Goal: Task Accomplishment & Management: Manage account settings

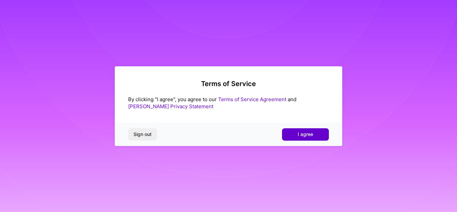
click at [309, 137] on span "I agree" at bounding box center [305, 134] width 15 height 7
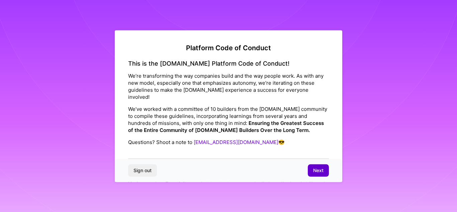
click at [319, 170] on span "Next" at bounding box center [318, 170] width 10 height 7
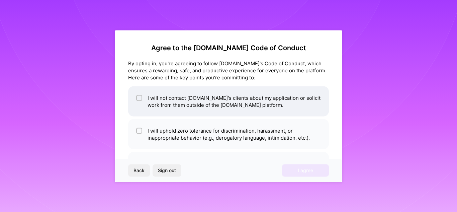
click at [139, 99] on input "checkbox" at bounding box center [139, 98] width 5 height 5
checkbox input "true"
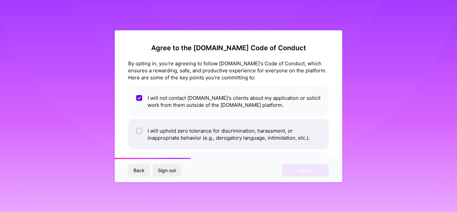
click at [139, 130] on input "checkbox" at bounding box center [139, 130] width 5 height 5
checkbox input "true"
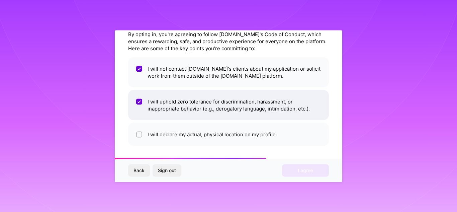
scroll to position [29, 0]
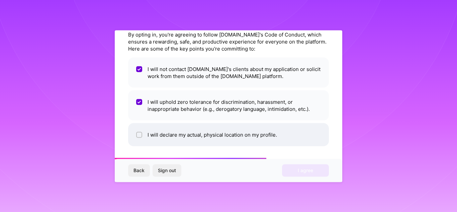
click at [141, 136] on input "checkbox" at bounding box center [139, 134] width 5 height 5
checkbox input "true"
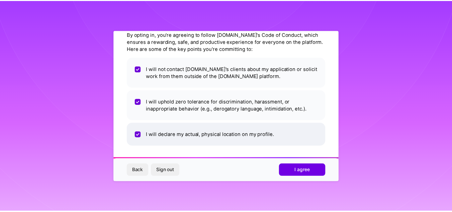
scroll to position [29, 0]
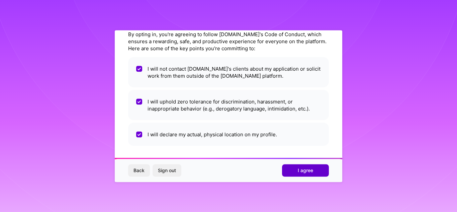
click at [305, 170] on span "I agree" at bounding box center [305, 170] width 15 height 7
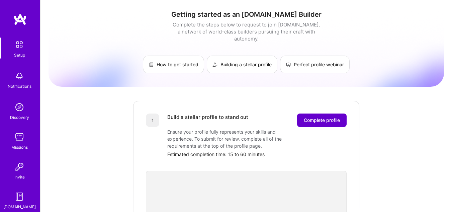
click at [326, 117] on span "Complete profile" at bounding box center [322, 120] width 36 height 7
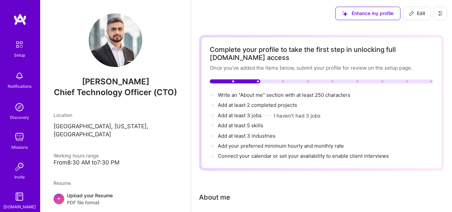
scroll to position [41, 0]
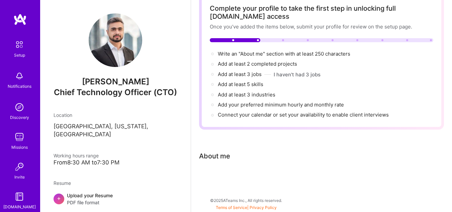
click at [234, 160] on div "About me" at bounding box center [321, 156] width 245 height 10
drag, startPoint x: 217, startPoint y: 154, endPoint x: 223, endPoint y: 183, distance: 29.5
click at [223, 183] on div "Complete your profile to take the first step in unlocking full [DOMAIN_NAME] ac…" at bounding box center [321, 95] width 245 height 202
click at [239, 178] on div at bounding box center [321, 178] width 245 height 8
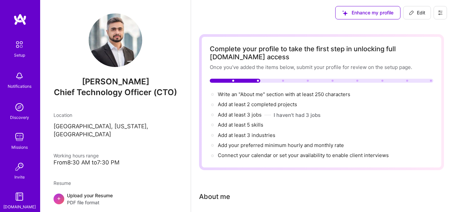
scroll to position [0, 0]
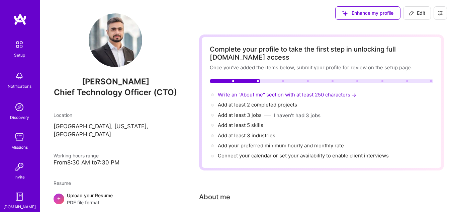
click at [316, 93] on span "Write an "About me" section with at least 250 characters →" at bounding box center [288, 94] width 140 height 6
select select "US"
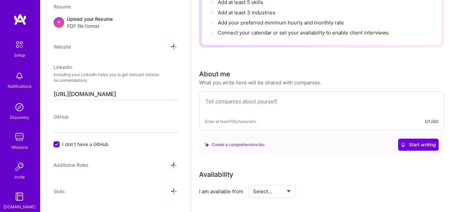
scroll to position [192, 0]
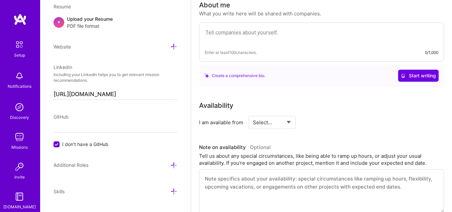
click at [290, 49] on div "Enter at least 100 characters. 0/1,000" at bounding box center [322, 52] width 234 height 7
click at [268, 35] on textarea at bounding box center [322, 35] width 234 height 15
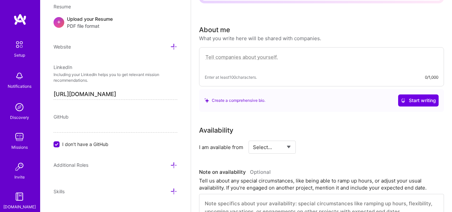
click at [286, 58] on textarea at bounding box center [322, 60] width 234 height 15
paste textarea "I'm a passionate tech leader with 10+ years of experience building and scaling …"
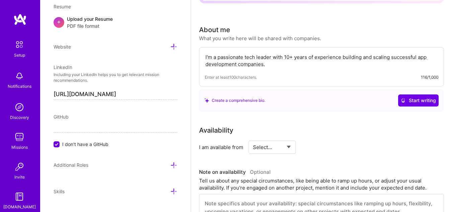
type textarea "I'm a passionate tech leader with 10+ years of experience building and scaling …"
click at [316, 129] on div "Availability" at bounding box center [321, 130] width 245 height 10
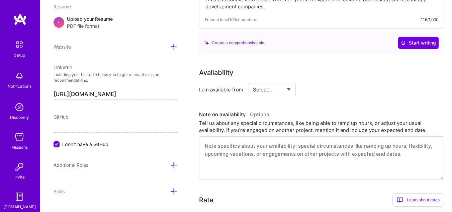
scroll to position [225, 0]
click at [286, 96] on select "Select... Right Now Future Date Not Available" at bounding box center [272, 89] width 38 height 17
select select "Right Now"
click at [253, 81] on select "Select... Right Now Future Date Not Available" at bounding box center [272, 89] width 38 height 17
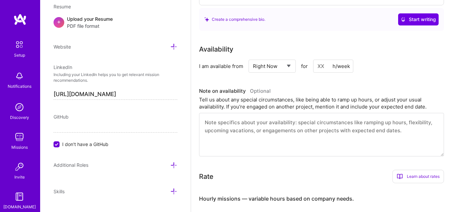
scroll to position [249, 0]
click at [319, 69] on input at bounding box center [333, 65] width 40 height 13
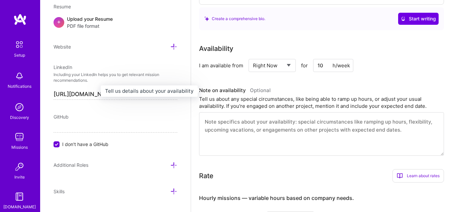
type input "10"
click at [335, 93] on h3 "Note on availability Optional" at bounding box center [321, 90] width 245 height 10
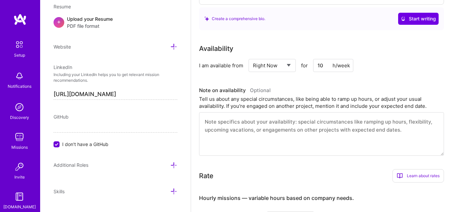
click at [323, 69] on input "10" at bounding box center [333, 65] width 40 height 13
click at [332, 90] on h3 "Note on availability Optional" at bounding box center [321, 90] width 245 height 10
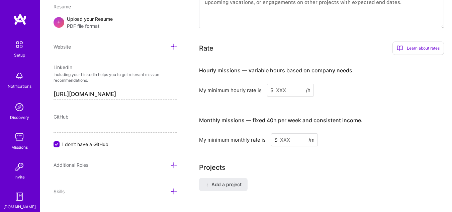
scroll to position [377, 0]
click at [287, 89] on input at bounding box center [290, 89] width 47 height 13
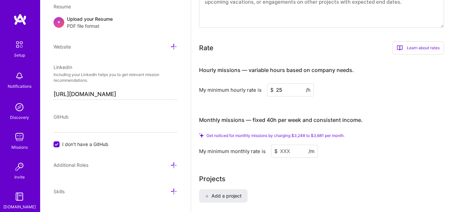
type input "25"
click at [370, 108] on div "Hourly missions — variable hours based on company needs. My minimum hourly rate…" at bounding box center [321, 109] width 245 height 98
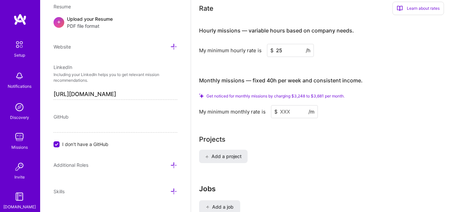
scroll to position [419, 0]
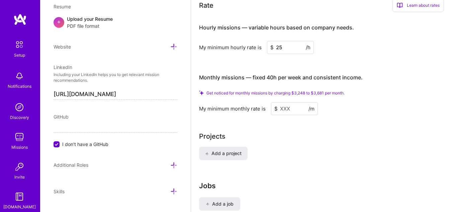
click at [293, 109] on input at bounding box center [294, 108] width 47 height 13
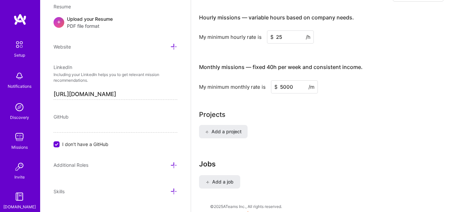
type input "5000"
click at [342, 112] on div "Projects" at bounding box center [321, 114] width 245 height 10
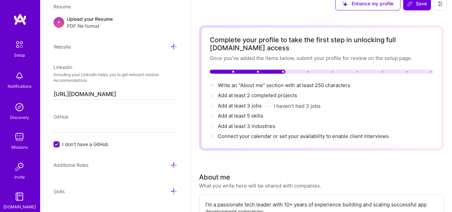
scroll to position [0, 0]
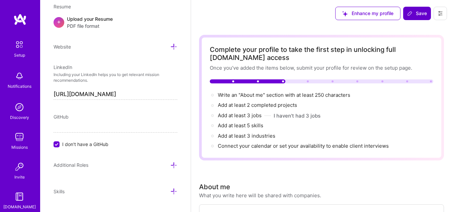
click at [417, 15] on span "Save" at bounding box center [417, 13] width 20 height 7
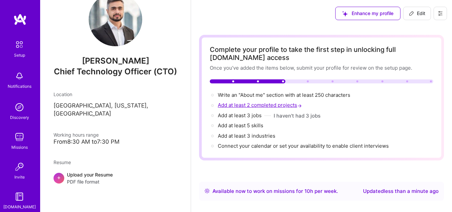
click at [262, 108] on span "Add at least 2 completed projects →" at bounding box center [260, 105] width 85 height 6
select select "US"
select select "Right Now"
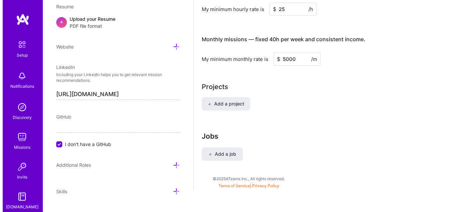
scroll to position [455, 0]
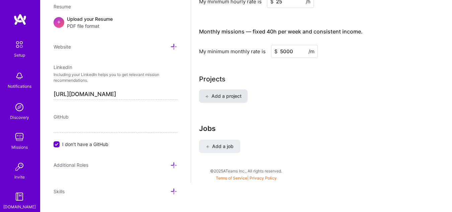
click at [231, 99] on span "Add a project" at bounding box center [223, 96] width 36 height 7
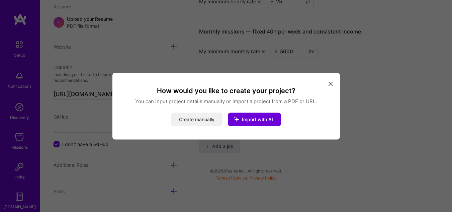
click at [192, 122] on button "Create manually" at bounding box center [197, 118] width 52 height 13
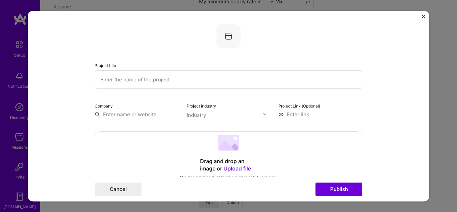
click at [164, 83] on input "text" at bounding box center [229, 79] width 268 height 18
type input "Tech Transit"
click at [257, 54] on div "Project title Tech Transit Company Project industry Industry Project Link (Opti…" at bounding box center [229, 71] width 268 height 94
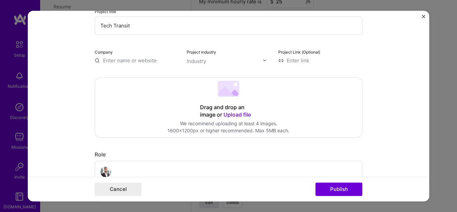
scroll to position [54, 0]
click at [122, 61] on input "text" at bounding box center [137, 60] width 84 height 7
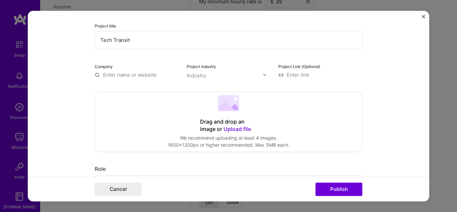
scroll to position [38, 0]
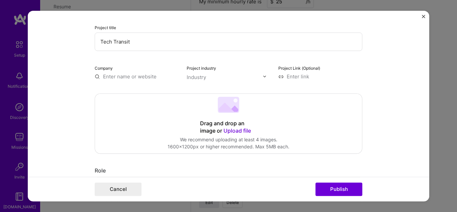
click at [115, 43] on input "Tech Transit" at bounding box center [229, 41] width 268 height 18
click at [118, 73] on input "text" at bounding box center [137, 76] width 84 height 7
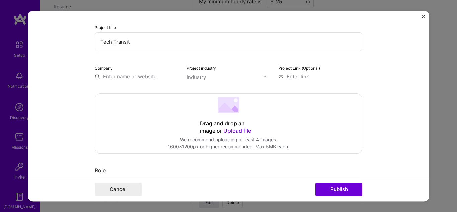
paste input "Tech Transit"
type input "Tech Transit"
click at [226, 78] on input "text" at bounding box center [225, 77] width 76 height 7
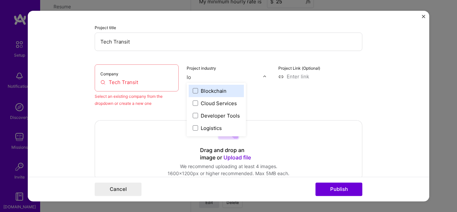
type input "log"
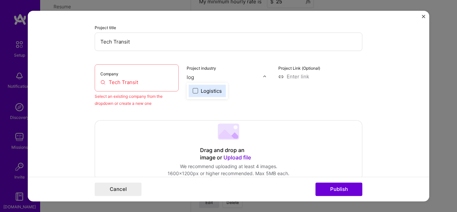
click at [193, 92] on span at bounding box center [195, 90] width 5 height 5
click at [345, 104] on div "Project Link (Optional)" at bounding box center [320, 85] width 84 height 42
click at [295, 74] on input at bounding box center [320, 76] width 84 height 7
paste input "[URL][DOMAIN_NAME]"
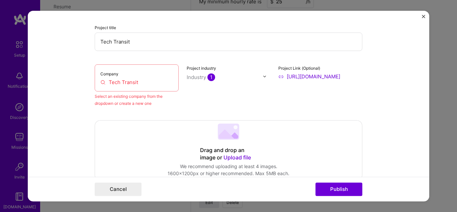
scroll to position [0, 57]
type input "[URL][DOMAIN_NAME]"
click at [247, 94] on div "Project industry Industry 1" at bounding box center [229, 85] width 84 height 42
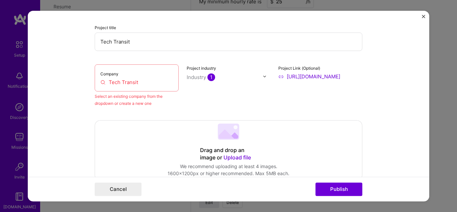
click at [135, 83] on input "Tech Transit" at bounding box center [136, 82] width 73 height 7
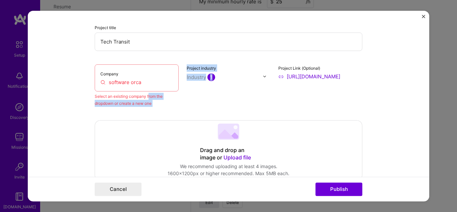
drag, startPoint x: 146, startPoint y: 94, endPoint x: 200, endPoint y: 102, distance: 54.8
click at [200, 102] on div "Company software orca Select an existing company from the dropdown or create a …" at bounding box center [229, 85] width 268 height 42
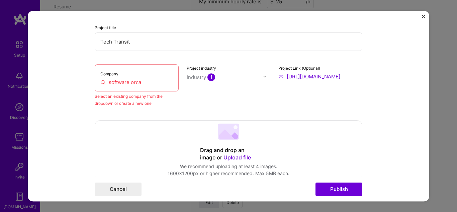
click at [200, 102] on div "Project industry Industry 1" at bounding box center [229, 85] width 84 height 42
click at [153, 77] on div "Company software orca" at bounding box center [137, 77] width 84 height 27
click at [150, 82] on input "software orca" at bounding box center [136, 82] width 73 height 7
click at [229, 101] on div "Project industry Industry 1" at bounding box center [229, 85] width 84 height 42
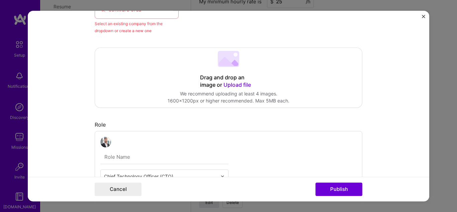
scroll to position [111, 0]
click at [233, 79] on div "Drag and drop an image or Upload file" at bounding box center [228, 80] width 57 height 15
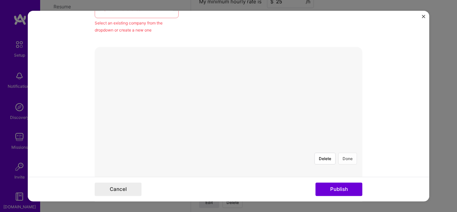
click at [345, 153] on button "Done" at bounding box center [347, 159] width 19 height 12
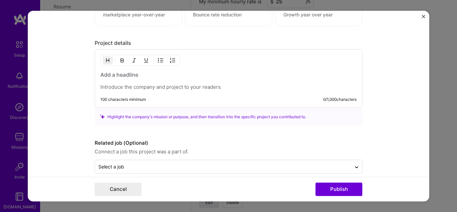
scroll to position [699, 0]
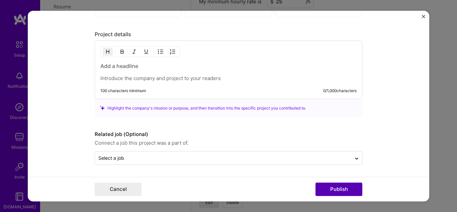
click at [326, 190] on button "Publish" at bounding box center [338, 188] width 47 height 13
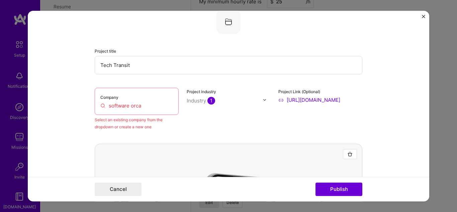
scroll to position [13, 0]
click at [138, 110] on input "software orca" at bounding box center [136, 106] width 73 height 7
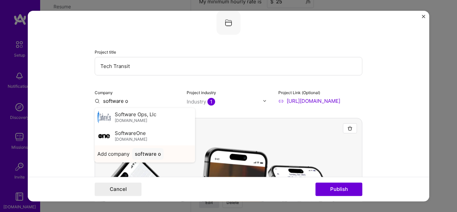
type input "software o"
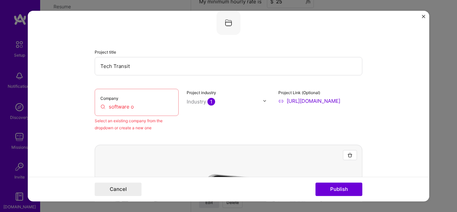
click at [134, 106] on input "software o" at bounding box center [136, 106] width 73 height 7
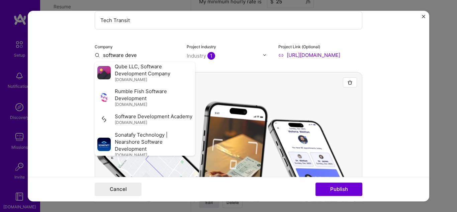
scroll to position [435, 0]
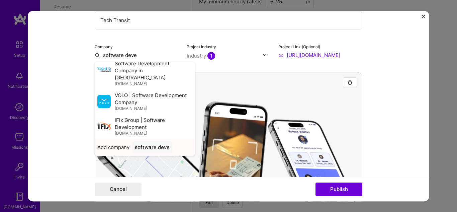
type input "software deve"
click at [110, 148] on span "Add company" at bounding box center [113, 147] width 32 height 7
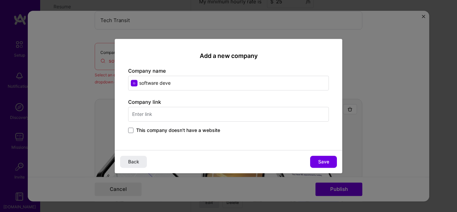
click at [172, 87] on input "software deve" at bounding box center [228, 83] width 201 height 15
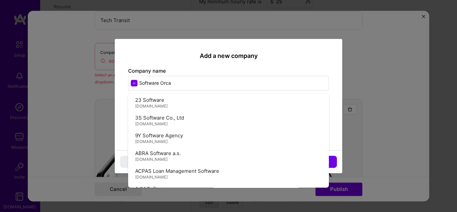
type input "Software Orca"
click at [162, 116] on input "text" at bounding box center [228, 114] width 201 height 15
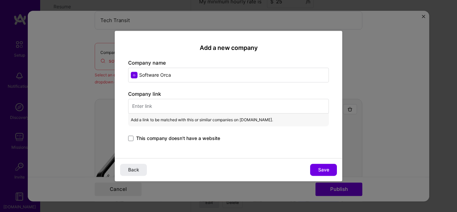
click at [155, 104] on input "text" at bounding box center [228, 106] width 201 height 15
click at [178, 72] on input "Software Orca" at bounding box center [228, 75] width 201 height 15
click at [158, 105] on input "text" at bounding box center [228, 106] width 201 height 15
paste input "[URL][DOMAIN_NAME]"
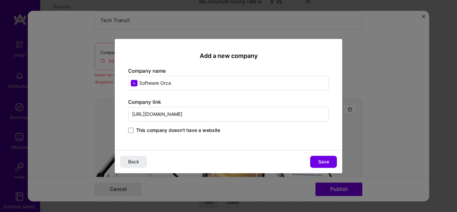
type input "[URL][DOMAIN_NAME]"
click at [196, 144] on div "Add a new company Company name Software Orca Company link [URL][DOMAIN_NAME] Th…" at bounding box center [228, 94] width 227 height 111
click at [234, 144] on div "Add a new company Company name Software Orca Company link [URL][DOMAIN_NAME] Th…" at bounding box center [228, 94] width 227 height 111
click at [325, 160] on span "Save" at bounding box center [323, 161] width 11 height 7
type input "Software Orca"
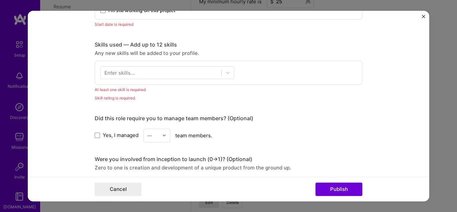
scroll to position [469, 0]
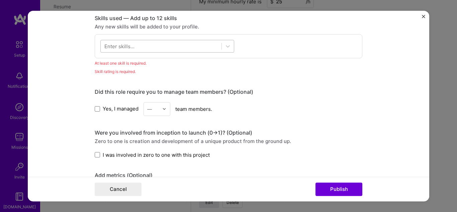
click at [139, 43] on div at bounding box center [161, 45] width 121 height 11
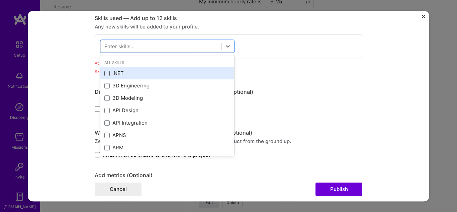
click at [104, 73] on span at bounding box center [106, 73] width 5 height 5
click at [0, 0] on input "checkbox" at bounding box center [0, 0] width 0 height 0
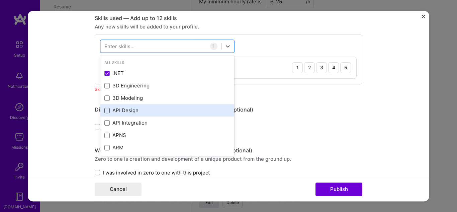
click at [104, 108] on span at bounding box center [106, 110] width 5 height 5
click at [0, 0] on input "checkbox" at bounding box center [0, 0] width 0 height 0
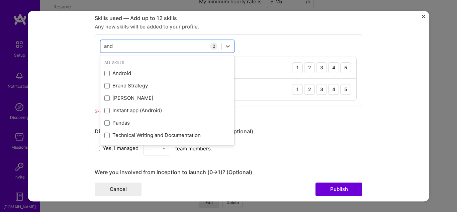
scroll to position [0, 0]
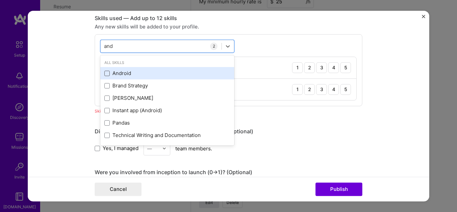
click at [105, 74] on span at bounding box center [106, 73] width 5 height 5
click at [0, 0] on input "checkbox" at bounding box center [0, 0] width 0 height 0
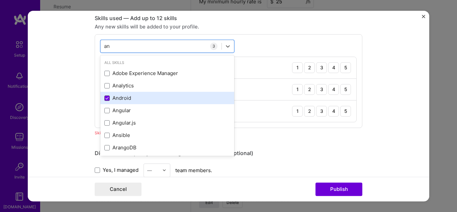
type input "a"
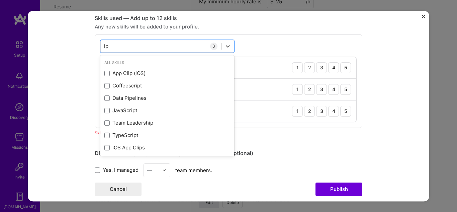
type input "i"
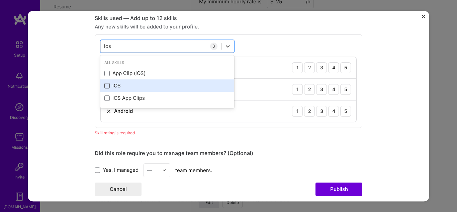
click at [104, 88] on span at bounding box center [106, 85] width 5 height 5
click at [0, 0] on input "checkbox" at bounding box center [0, 0] width 0 height 0
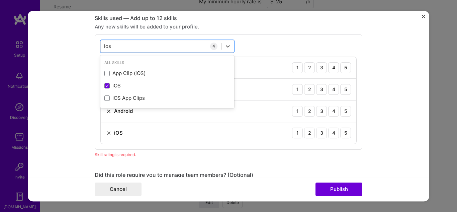
type input "ios"
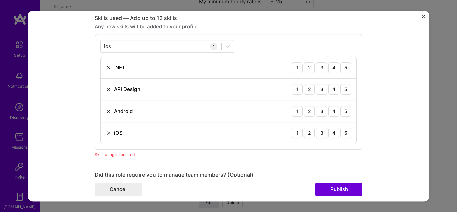
click at [73, 87] on form "Project title Tech Transit Company Software Orca Project industry Industry 1 Pr…" at bounding box center [228, 106] width 401 height 191
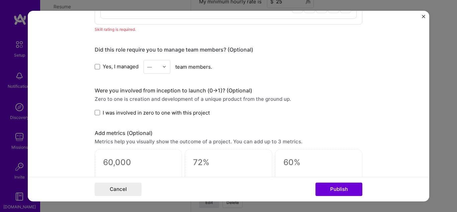
scroll to position [594, 0]
click at [95, 68] on span at bounding box center [97, 66] width 5 height 5
click at [0, 0] on input "Yes, I managed" at bounding box center [0, 0] width 0 height 0
click at [73, 103] on form "Project title Tech Transit Company Software Orca Project industry Industry 1 Pr…" at bounding box center [228, 106] width 401 height 191
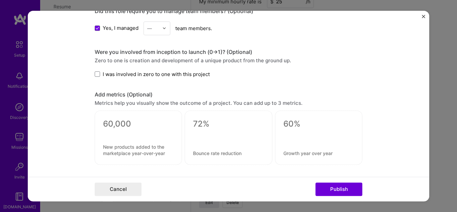
scroll to position [637, 0]
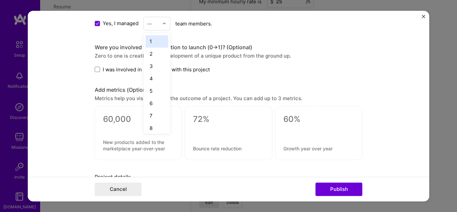
click at [160, 22] on div "—" at bounding box center [153, 23] width 18 height 13
click at [156, 126] on div "25+" at bounding box center [157, 125] width 23 height 12
click at [65, 81] on form "Project title Tech Transit Company Software Orca Project industry Industry 1 Pr…" at bounding box center [228, 106] width 401 height 191
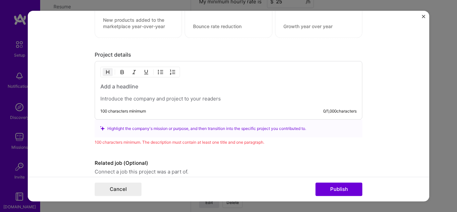
scroll to position [783, 0]
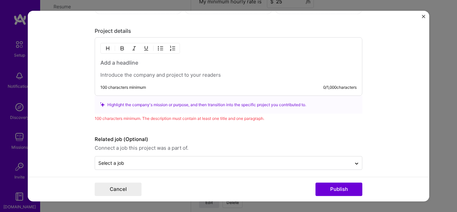
click at [132, 78] on p at bounding box center [228, 75] width 256 height 7
click at [186, 73] on p at bounding box center [228, 75] width 256 height 7
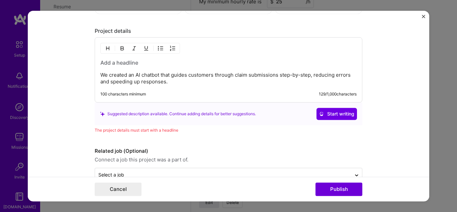
click at [372, 110] on form "Project title Tech Transit Company Software Orca Project industry Industry 1 Pr…" at bounding box center [228, 106] width 401 height 191
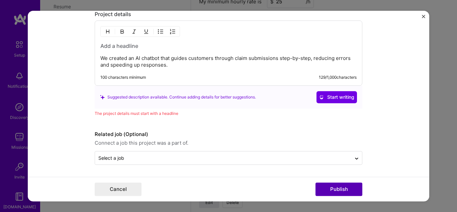
click at [341, 189] on button "Publish" at bounding box center [338, 188] width 47 height 13
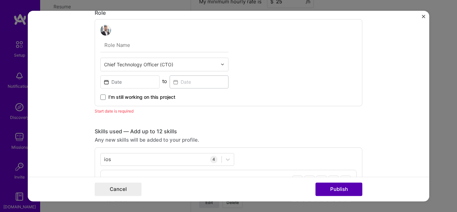
scroll to position [355, 0]
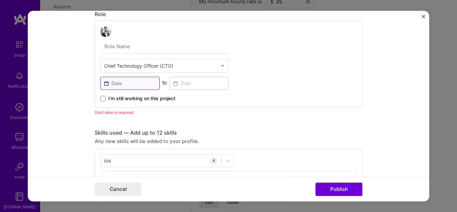
click at [117, 84] on input at bounding box center [129, 83] width 59 height 13
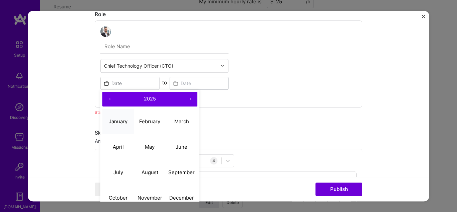
click at [116, 120] on abbr "January" at bounding box center [118, 121] width 19 height 6
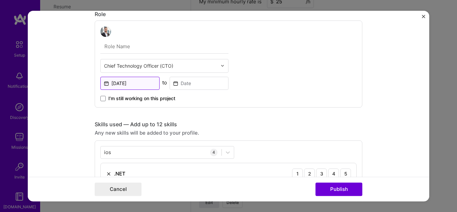
click at [144, 80] on input "[DATE]" at bounding box center [129, 83] width 59 height 13
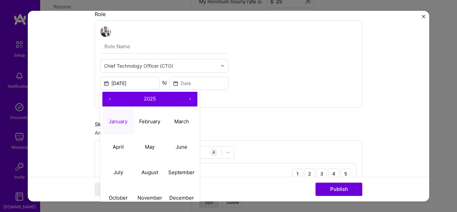
click at [146, 98] on span "2025" at bounding box center [150, 98] width 12 height 6
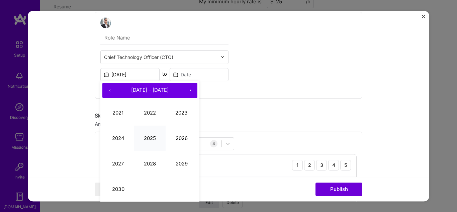
scroll to position [364, 0]
click at [106, 139] on button "2024" at bounding box center [118, 137] width 32 height 25
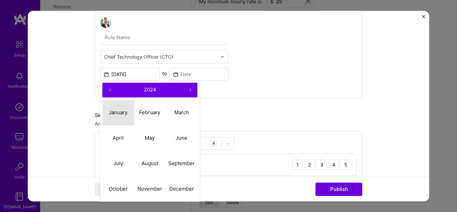
click at [117, 110] on abbr "January" at bounding box center [118, 112] width 19 height 6
type input "[DATE]"
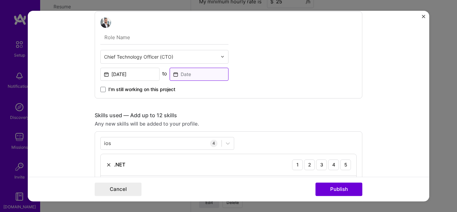
click at [178, 72] on input at bounding box center [199, 74] width 59 height 13
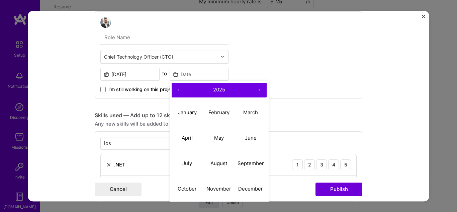
click at [175, 88] on button "‹" at bounding box center [179, 90] width 15 height 15
click at [248, 140] on abbr "June" at bounding box center [251, 137] width 12 height 6
type input "[DATE]"
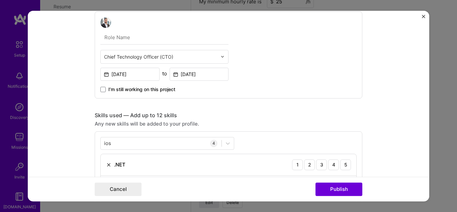
click at [271, 115] on div "Skills used — Add up to 12 skills" at bounding box center [229, 115] width 268 height 7
click at [326, 183] on button "Publish" at bounding box center [338, 188] width 47 height 13
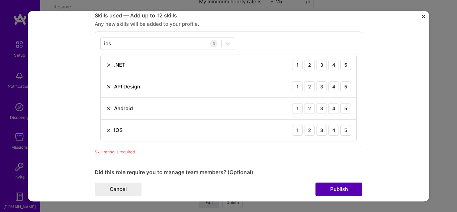
scroll to position [465, 0]
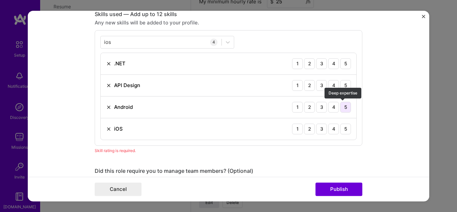
click at [342, 108] on div "5" at bounding box center [345, 107] width 11 height 11
click at [341, 130] on div "5" at bounding box center [345, 128] width 11 height 11
click at [332, 88] on div "4" at bounding box center [333, 85] width 11 height 11
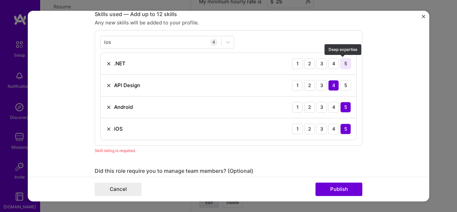
click at [344, 62] on div "5" at bounding box center [345, 63] width 11 height 11
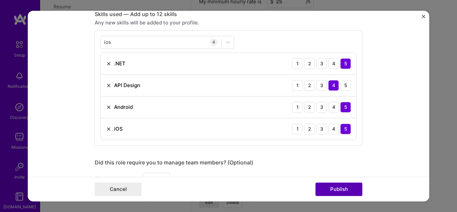
click at [336, 188] on button "Publish" at bounding box center [338, 188] width 47 height 13
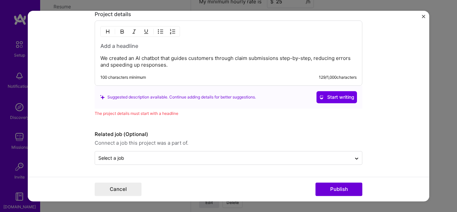
scroll to position [780, 0]
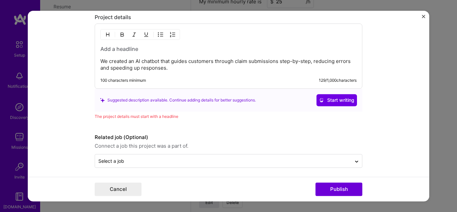
click at [119, 69] on p "We created an AI chatbot that guides customers through claim submissions step-b…" at bounding box center [228, 64] width 256 height 13
click at [214, 55] on div "We created an AI chatbot that guides customers through claim submissions step-b…" at bounding box center [228, 58] width 256 height 26
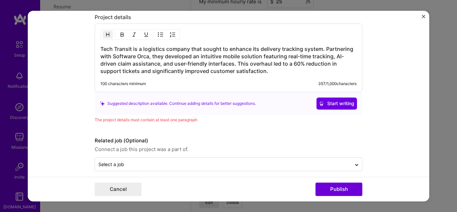
click at [378, 91] on form "Project title Tech Transit Company Software Orca Project industry Industry 1 Pr…" at bounding box center [228, 106] width 401 height 191
click at [343, 191] on button "Publish" at bounding box center [338, 188] width 47 height 13
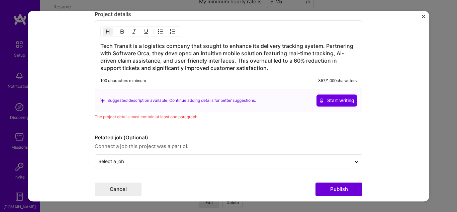
click at [384, 135] on form "Project title Tech Transit Company Software Orca Project industry Industry 1 Pr…" at bounding box center [228, 106] width 401 height 191
click at [160, 65] on h3 "Tech Transit is a logistics company that sought to enhance its delivery trackin…" at bounding box center [228, 56] width 256 height 29
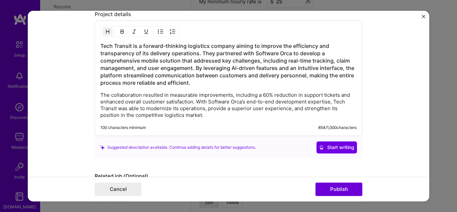
click at [364, 128] on form "Project title Tech Transit Company Software Orca Project industry Industry 1 Pr…" at bounding box center [228, 106] width 401 height 191
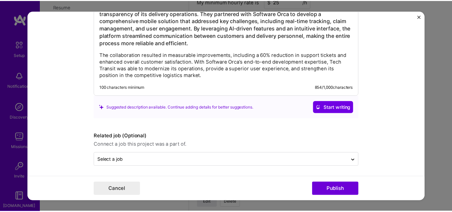
scroll to position [825, 0]
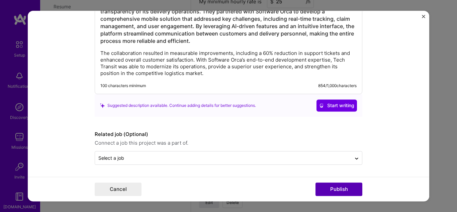
click at [335, 191] on button "Publish" at bounding box center [338, 188] width 47 height 13
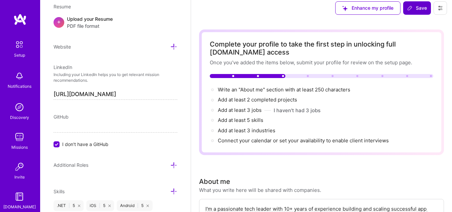
scroll to position [0, 0]
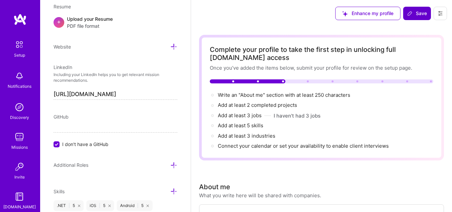
click at [416, 19] on button "Save" at bounding box center [417, 13] width 28 height 13
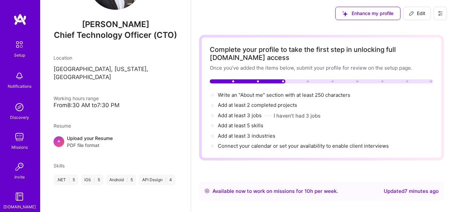
scroll to position [74, 0]
click at [265, 107] on span "Add at least 2 completed projects →" at bounding box center [260, 105] width 85 height 6
select select "US"
select select "Right Now"
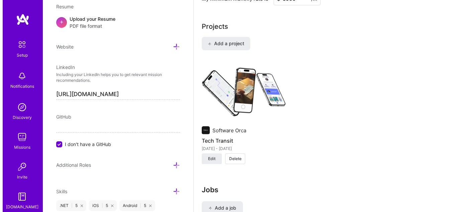
scroll to position [507, 0]
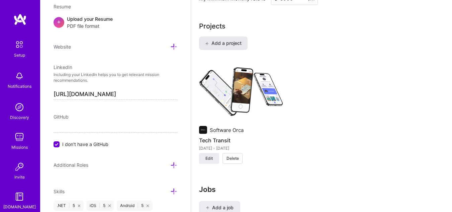
click at [236, 44] on span "Add a project" at bounding box center [223, 43] width 36 height 7
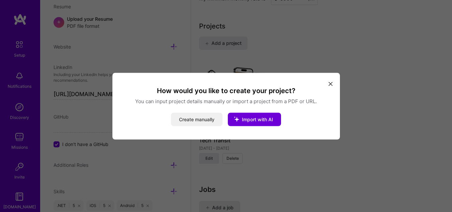
click at [183, 115] on button "Create manually" at bounding box center [197, 118] width 52 height 13
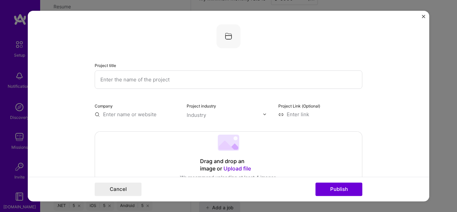
click at [164, 82] on input "text" at bounding box center [229, 79] width 268 height 18
click at [222, 78] on input "text" at bounding box center [229, 79] width 268 height 18
paste input "Medicore"
type input "Medicore"
click at [126, 113] on input "text" at bounding box center [137, 114] width 84 height 7
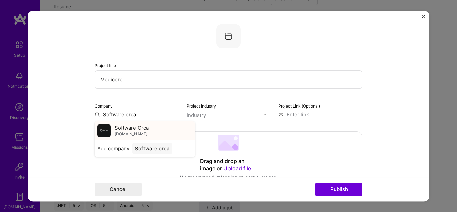
click at [123, 129] on span "Software Orca" at bounding box center [132, 127] width 34 height 7
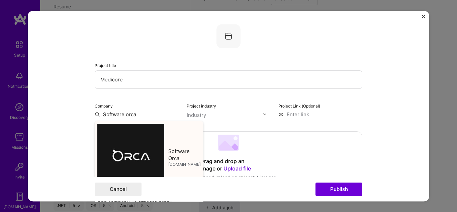
type input "Software Orca"
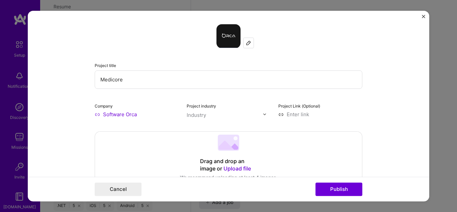
click at [205, 117] on input "text" at bounding box center [225, 114] width 76 height 7
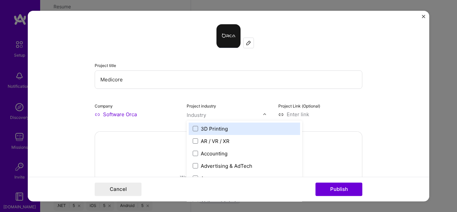
scroll to position [519, 0]
type input "hea"
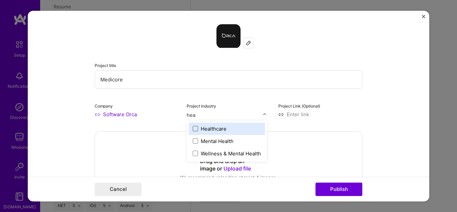
click at [195, 129] on span at bounding box center [195, 128] width 5 height 5
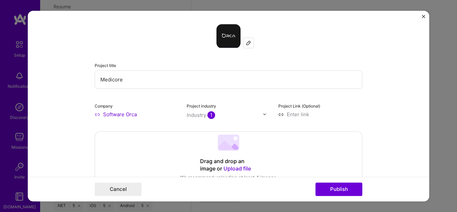
click at [380, 111] on form "Project title Medicore Company Software Orca Project industry Industry 1 Projec…" at bounding box center [228, 106] width 401 height 191
click at [285, 114] on input at bounding box center [320, 114] width 84 height 7
click at [385, 104] on form "Project title Medicore Company Software Orca Project industry Industry 1 Projec…" at bounding box center [228, 106] width 401 height 191
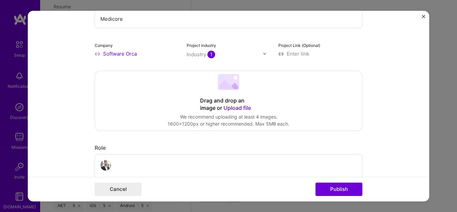
scroll to position [62, 0]
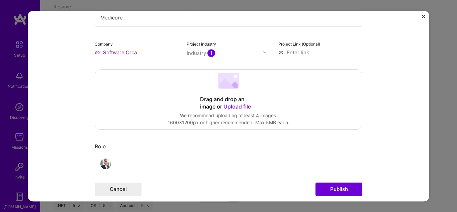
click at [214, 92] on div "Drag and drop an image or Upload file Upload file We recommend uploading at lea…" at bounding box center [228, 100] width 267 height 60
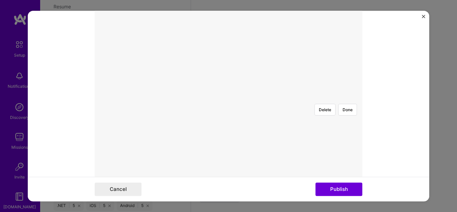
scroll to position [112, 0]
click at [353, 124] on button "Done" at bounding box center [347, 130] width 19 height 12
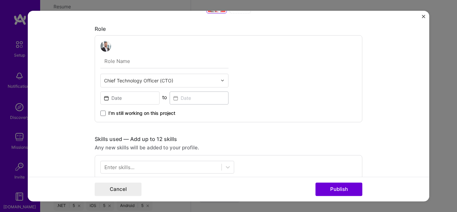
scroll to position [341, 0]
click at [118, 60] on input "text" at bounding box center [164, 61] width 128 height 14
click at [82, 72] on form "Project title Medicore Company Software Orca Project industry Industry 1 Projec…" at bounding box center [228, 106] width 401 height 191
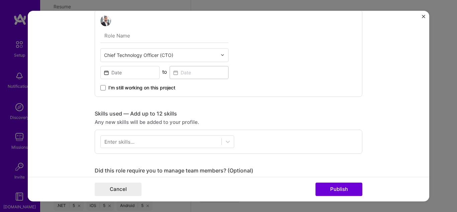
scroll to position [366, 0]
click at [126, 73] on input at bounding box center [129, 72] width 59 height 13
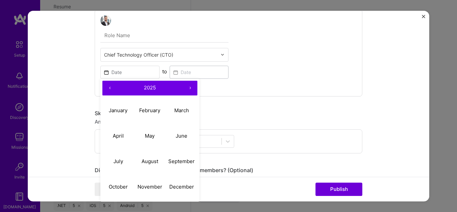
click at [106, 87] on button "‹" at bounding box center [109, 88] width 15 height 15
click at [115, 161] on abbr "July" at bounding box center [118, 161] width 10 height 6
type input "[DATE]"
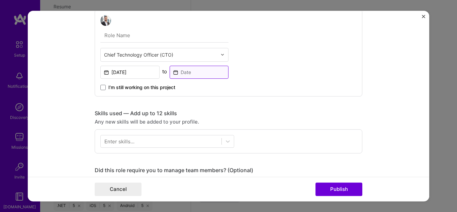
click at [176, 66] on input at bounding box center [199, 72] width 59 height 13
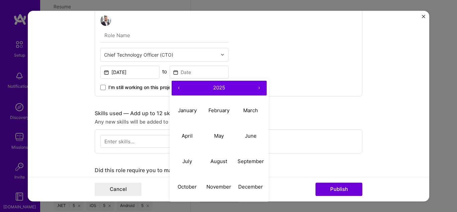
click at [176, 87] on button "‹" at bounding box center [179, 88] width 15 height 15
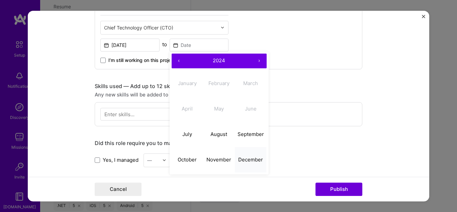
scroll to position [394, 0]
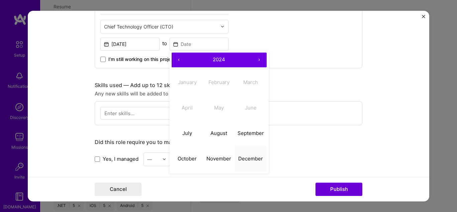
click at [243, 155] on abbr "December" at bounding box center [250, 158] width 25 height 6
type input "[DATE]"
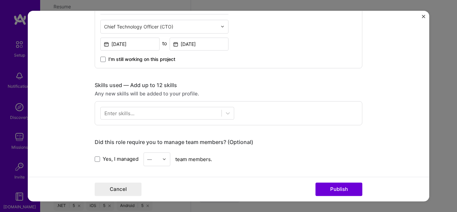
click at [47, 95] on form "Project title Medicore Company Software Orca Project industry Industry 1 Projec…" at bounding box center [228, 106] width 401 height 191
click at [116, 114] on div "Enter skills..." at bounding box center [119, 112] width 30 height 7
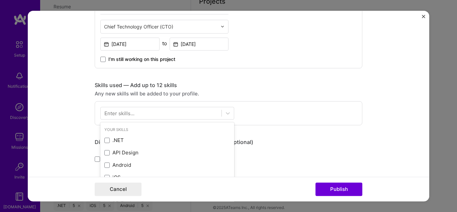
scroll to position [533, 0]
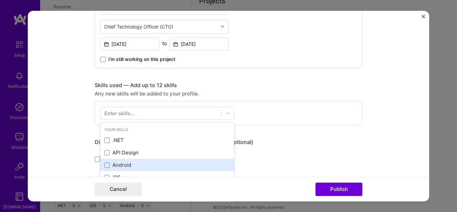
click at [107, 167] on label at bounding box center [106, 164] width 5 height 5
click at [0, 0] on input "checkbox" at bounding box center [0, 0] width 0 height 0
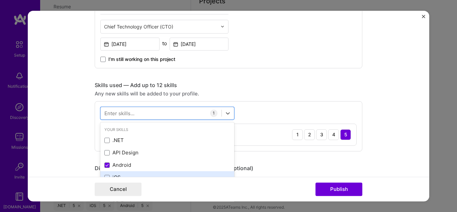
click at [105, 174] on div "iOS" at bounding box center [167, 177] width 126 height 7
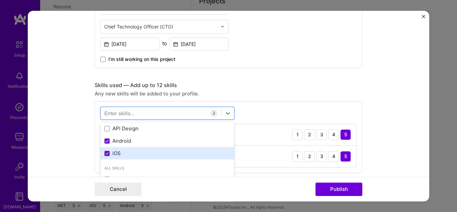
scroll to position [25, 0]
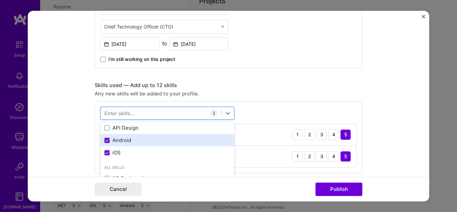
type input "i"
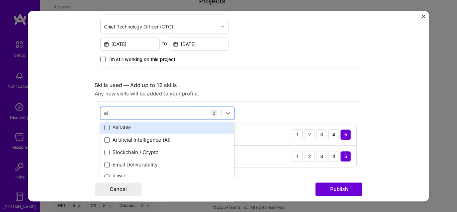
scroll to position [25, 0]
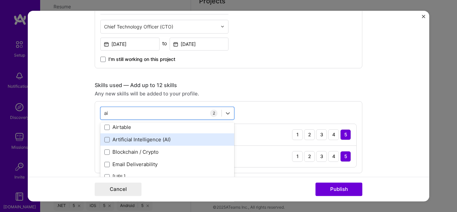
click at [139, 137] on div "Artificial Intelligence (AI)" at bounding box center [167, 139] width 126 height 7
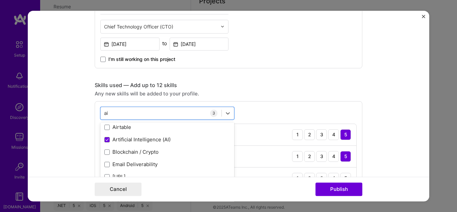
type input "ai"
click at [74, 120] on form "Project title Medicore Company Software Orca Project industry Industry 1 Projec…" at bounding box center [228, 106] width 401 height 191
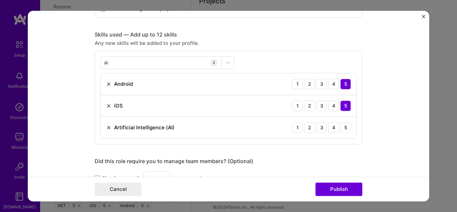
scroll to position [454, 0]
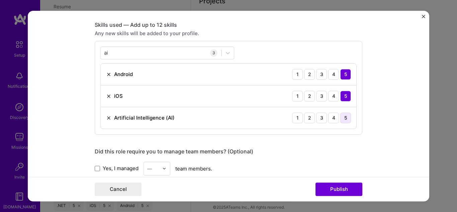
click at [348, 121] on div "5" at bounding box center [345, 117] width 11 height 11
click at [369, 127] on form "Project title Medicore Company Software Orca Project industry Industry 1 Projec…" at bounding box center [228, 106] width 401 height 191
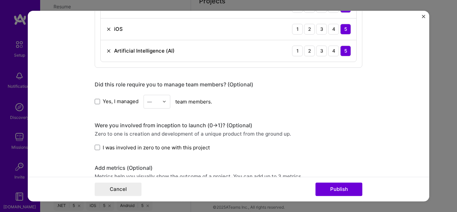
scroll to position [521, 0]
click at [96, 98] on label "Yes, I managed" at bounding box center [117, 100] width 44 height 7
click at [0, 0] on input "Yes, I managed" at bounding box center [0, 0] width 0 height 0
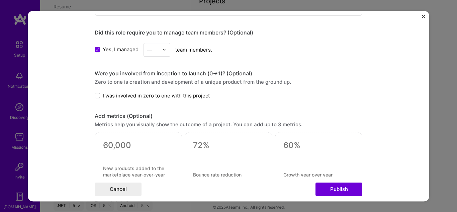
scroll to position [573, 0]
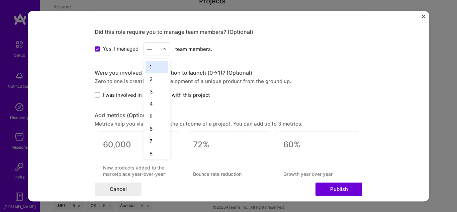
click at [159, 50] on div "—" at bounding box center [153, 48] width 18 height 13
click at [151, 151] on div "25+" at bounding box center [157, 151] width 23 height 12
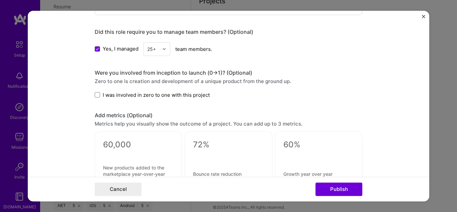
click at [61, 92] on form "Project title Medicore Company Software Orca Project industry Industry 1 Projec…" at bounding box center [228, 106] width 401 height 191
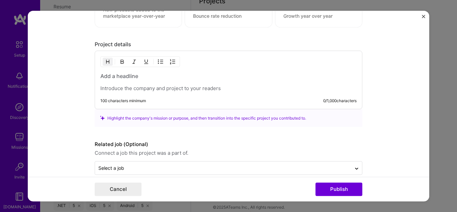
scroll to position [732, 0]
click at [131, 95] on div "100 characters minimum 0 / 1,000 characters" at bounding box center [229, 79] width 268 height 59
click at [152, 89] on p at bounding box center [228, 87] width 256 height 7
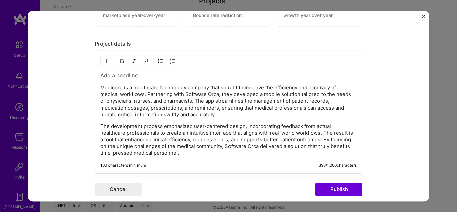
click at [378, 131] on form "Project title Medicore Company Software Orca Project industry Industry 1 Projec…" at bounding box center [228, 106] width 401 height 191
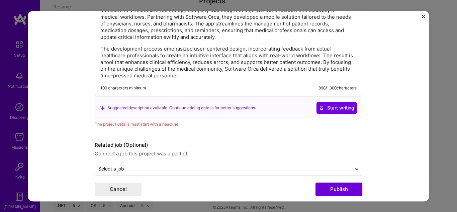
scroll to position [820, 0]
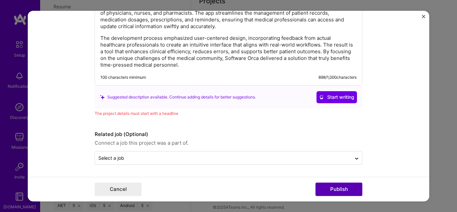
click at [338, 191] on button "Publish" at bounding box center [338, 188] width 47 height 13
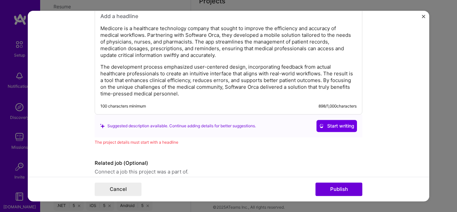
scroll to position [792, 0]
click at [339, 188] on button "Publish" at bounding box center [338, 188] width 47 height 13
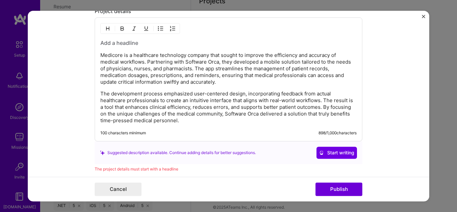
scroll to position [763, 0]
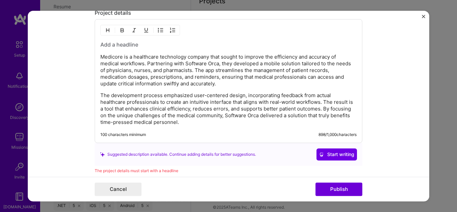
click at [188, 99] on p "The development process emphasized user-centered design, incorporating feedback…" at bounding box center [228, 108] width 256 height 33
click at [174, 115] on p "The development process emphasized user-centered design, incorporating feedback…" at bounding box center [228, 108] width 256 height 33
click at [186, 127] on div "Medicore is a healthcare technology company that sought to improve the efficien…" at bounding box center [229, 81] width 268 height 124
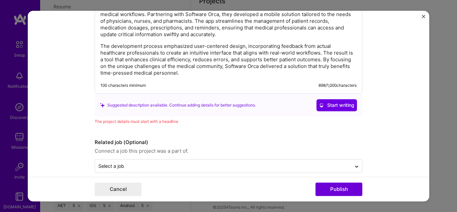
scroll to position [820, 0]
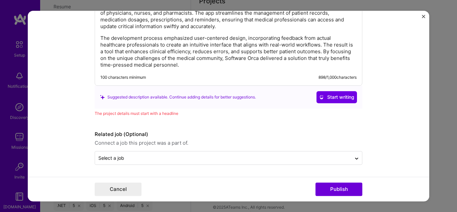
click at [217, 71] on div "Medicore is a healthcare technology company that sought to improve the efficien…" at bounding box center [229, 24] width 268 height 124
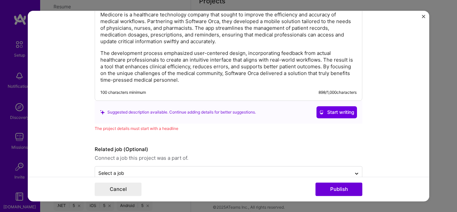
scroll to position [804, 0]
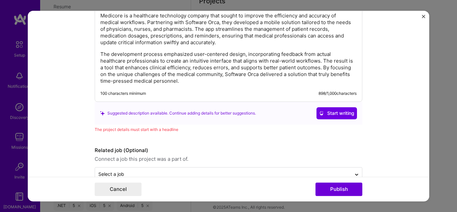
click at [160, 64] on p "The development process emphasized user-centered design, incorporating feedback…" at bounding box center [228, 67] width 256 height 33
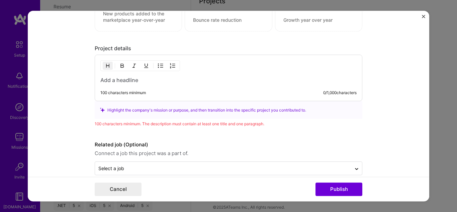
scroll to position [727, 0]
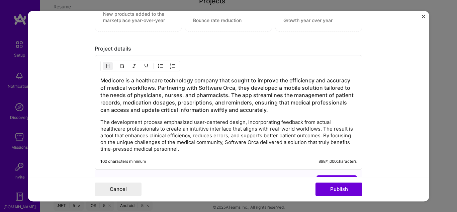
click at [380, 143] on form "Project title Medicore Company Software Orca Project industry Industry 1 Projec…" at bounding box center [228, 106] width 401 height 191
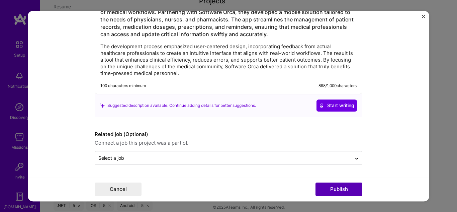
click at [325, 188] on button "Publish" at bounding box center [338, 188] width 47 height 13
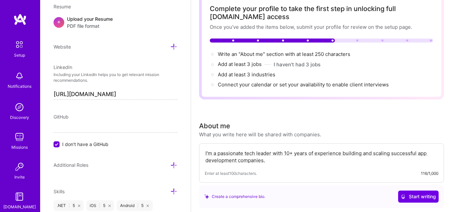
scroll to position [0, 0]
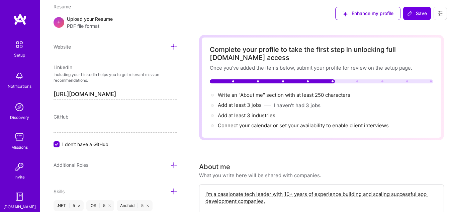
click at [415, 13] on span "Save" at bounding box center [417, 13] width 20 height 7
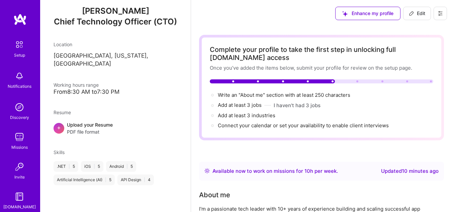
scroll to position [74, 0]
click at [231, 117] on span "Add at least 3 industries →" at bounding box center [250, 115] width 64 height 6
select select "US"
select select "Right Now"
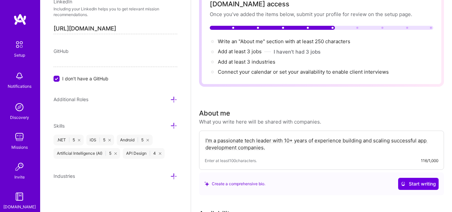
scroll to position [56, 0]
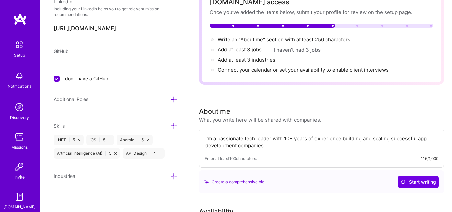
click at [170, 175] on icon at bounding box center [173, 176] width 7 height 7
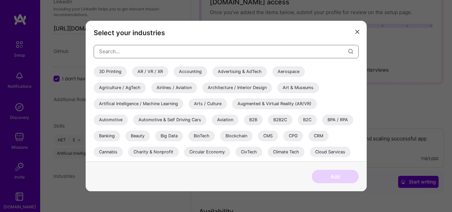
click at [124, 54] on input "modal" at bounding box center [223, 51] width 249 height 17
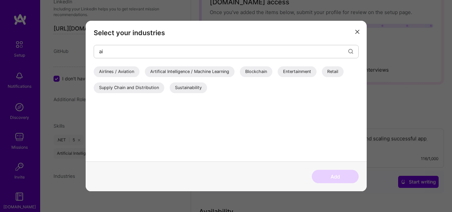
click at [170, 70] on div "Artifical Intelligence / Machine Learning" at bounding box center [190, 71] width 90 height 11
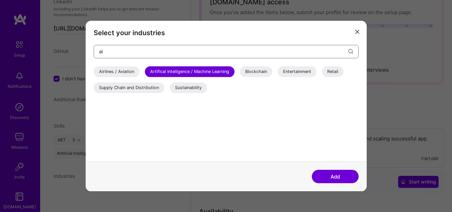
click at [150, 51] on input "ai" at bounding box center [223, 51] width 249 height 17
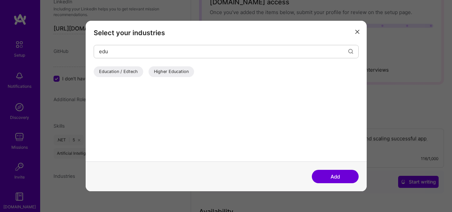
click at [130, 74] on div "Education / Edtech" at bounding box center [119, 71] width 50 height 11
click at [132, 54] on input "edu" at bounding box center [223, 51] width 249 height 17
click at [119, 70] on div "Government & B2G" at bounding box center [119, 71] width 50 height 11
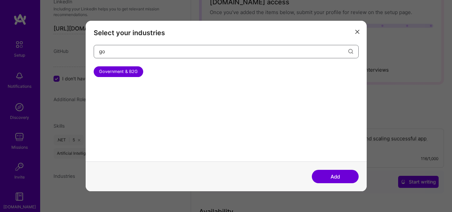
click at [131, 52] on input "go" at bounding box center [223, 51] width 249 height 17
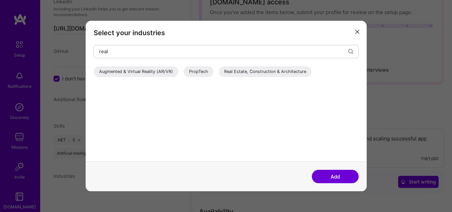
click at [242, 72] on div "Real Estate, Construction & Architecture" at bounding box center [265, 71] width 93 height 11
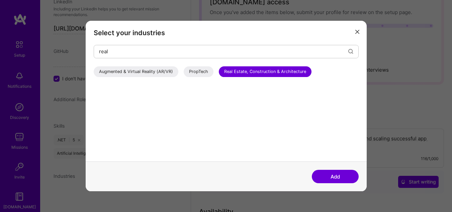
click at [201, 71] on div "PropTech" at bounding box center [199, 71] width 30 height 11
click at [206, 68] on div "PropTech" at bounding box center [199, 71] width 30 height 11
click at [183, 54] on input "real" at bounding box center [223, 51] width 249 height 17
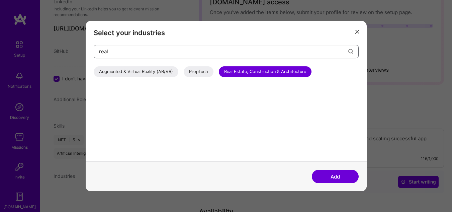
click at [183, 54] on input "real" at bounding box center [223, 51] width 249 height 17
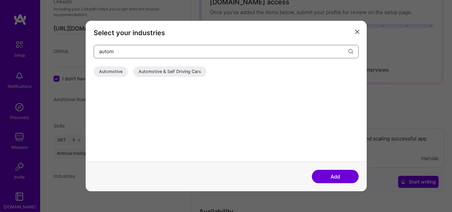
type input "autom"
click at [110, 79] on div "Automotive Automotive & Self Driving Cars" at bounding box center [226, 72] width 265 height 13
click at [111, 72] on div "Automotive" at bounding box center [111, 71] width 34 height 11
click at [330, 177] on button "Add" at bounding box center [335, 176] width 47 height 13
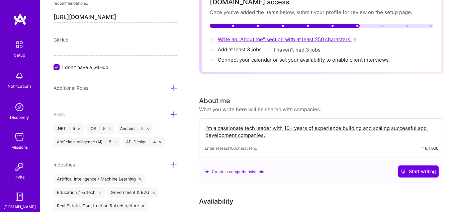
click at [288, 41] on span "Write an "About me" section with at least 250 characters →" at bounding box center [288, 39] width 140 height 6
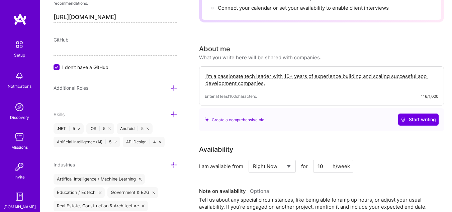
scroll to position [105, 0]
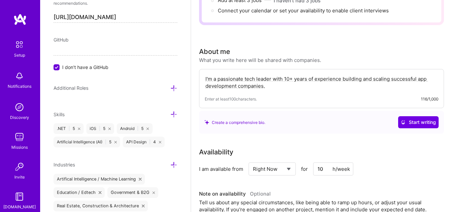
click at [274, 78] on textarea "I'm a passionate tech leader with 10+ years of experience building and scaling …" at bounding box center [322, 82] width 234 height 15
click at [262, 83] on textarea "I'm a passionate tech leader with 10+ years of experience building and scaling …" at bounding box center [322, 82] width 234 height 15
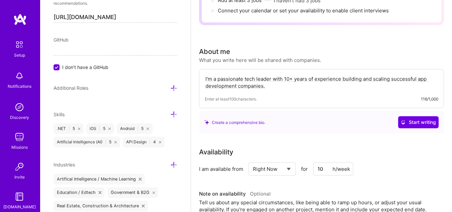
paste textarea "[PERSON_NAME] is the co-founder of Software Orca, a software development compan…"
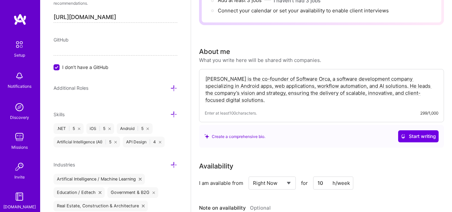
type textarea "[PERSON_NAME] is the co-founder of Software Orca, a software development compan…"
click at [389, 164] on div "Availability" at bounding box center [321, 166] width 245 height 10
click at [419, 167] on div "Availability" at bounding box center [321, 166] width 245 height 10
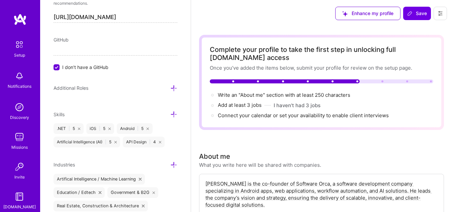
click at [424, 16] on span "Save" at bounding box center [417, 13] width 20 height 7
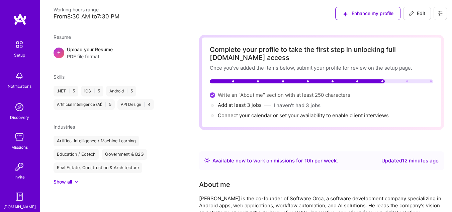
scroll to position [101, 0]
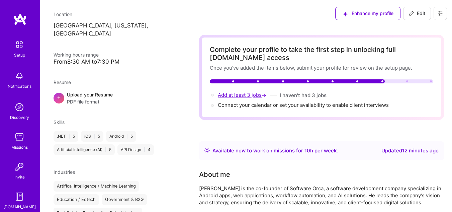
click at [248, 96] on span "Add at least 3 jobs →" at bounding box center [243, 95] width 50 height 6
select select "US"
select select "Right Now"
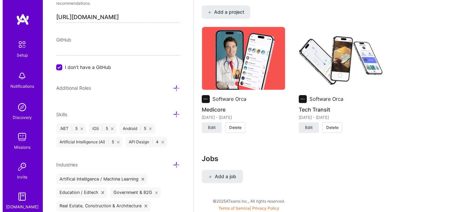
scroll to position [513, 0]
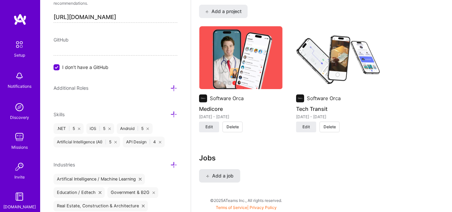
click at [222, 179] on button "Add a job" at bounding box center [219, 175] width 41 height 13
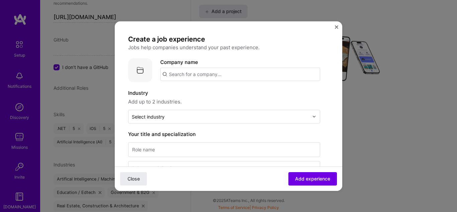
click at [213, 73] on input "text" at bounding box center [240, 73] width 160 height 13
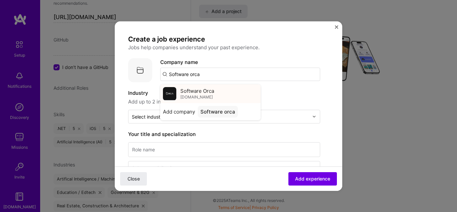
click at [198, 97] on span "[DOMAIN_NAME]" at bounding box center [196, 96] width 32 height 5
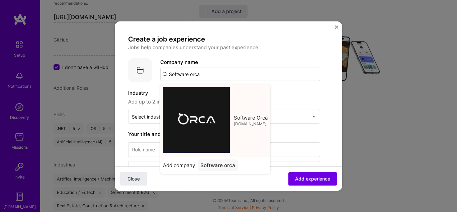
type input "Software Orca"
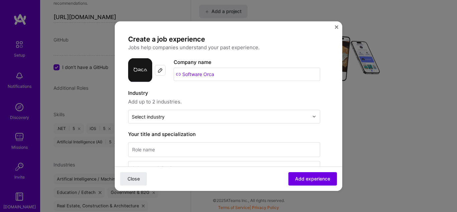
click at [223, 96] on label "Industry" at bounding box center [224, 93] width 192 height 8
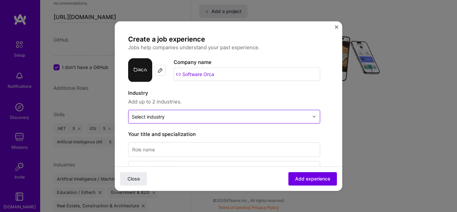
click at [176, 118] on input "text" at bounding box center [220, 116] width 177 height 7
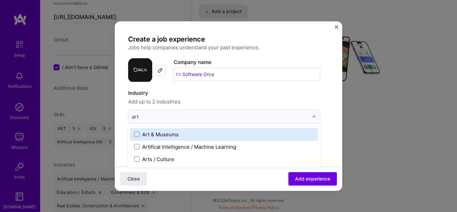
type input "arti"
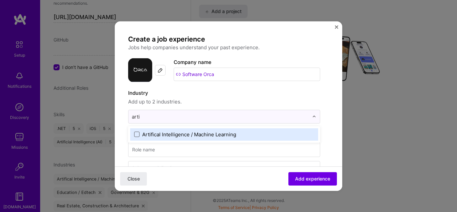
click at [134, 134] on span at bounding box center [136, 133] width 5 height 5
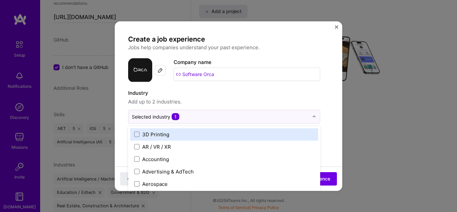
click at [227, 100] on span "Add up to 2 industries." at bounding box center [224, 101] width 192 height 8
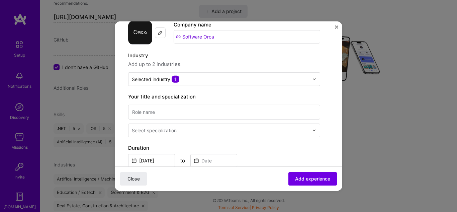
scroll to position [38, 0]
click at [219, 108] on input at bounding box center [224, 111] width 192 height 15
type input "Founder"
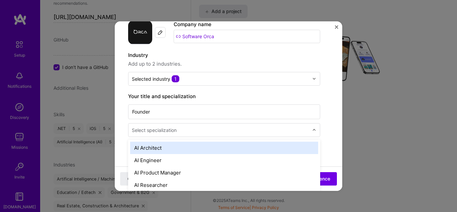
click at [172, 131] on div "Select specialization" at bounding box center [154, 129] width 45 height 7
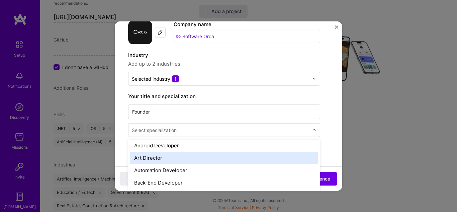
scroll to position [0, 0]
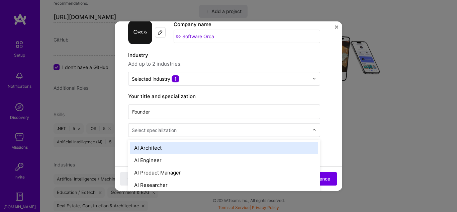
click at [175, 149] on div "AI Architect" at bounding box center [224, 147] width 188 height 12
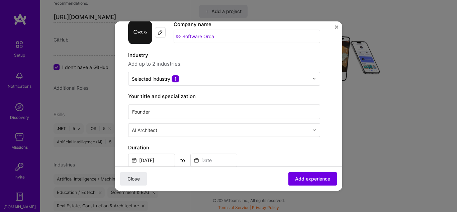
click at [256, 147] on label "Duration" at bounding box center [224, 147] width 192 height 8
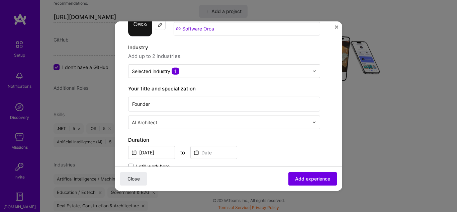
scroll to position [44, 0]
click at [237, 113] on div "Founder AI Architect" at bounding box center [224, 113] width 192 height 34
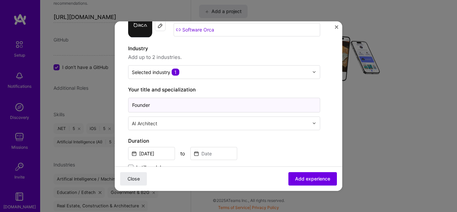
click at [234, 107] on input "Founder" at bounding box center [224, 104] width 192 height 15
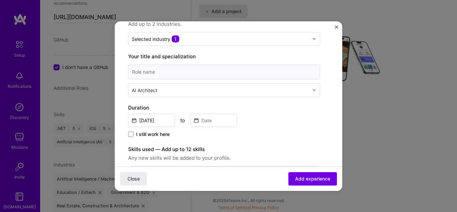
scroll to position [80, 0]
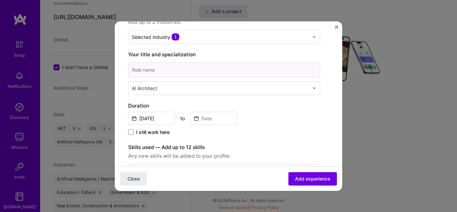
paste input "Founder"
type input "Founder"
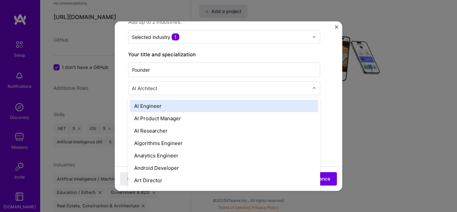
click at [192, 88] on input "text" at bounding box center [221, 87] width 178 height 7
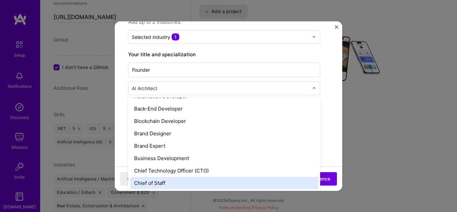
scroll to position [95, 0]
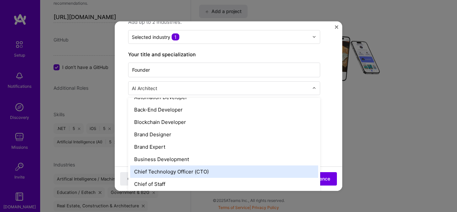
click at [211, 169] on div "Chief Technology Officer (CTO)" at bounding box center [224, 171] width 188 height 12
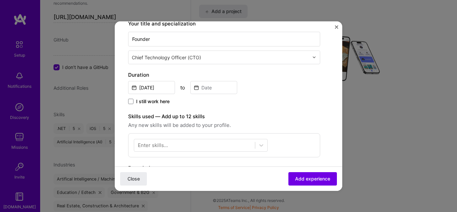
scroll to position [111, 0]
click at [130, 100] on span at bounding box center [130, 100] width 5 height 5
click at [0, 0] on input "I still work here" at bounding box center [0, 0] width 0 height 0
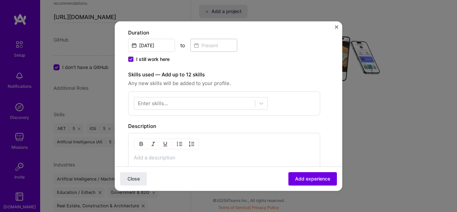
scroll to position [154, 0]
click at [207, 102] on div at bounding box center [194, 101] width 121 height 11
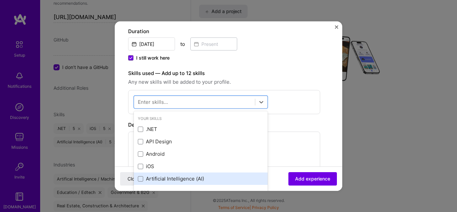
click at [144, 177] on div "Artificial Intelligence (AI)" at bounding box center [201, 178] width 126 height 7
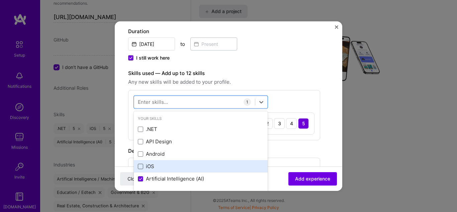
click at [141, 167] on span at bounding box center [140, 166] width 5 height 5
click at [0, 0] on input "checkbox" at bounding box center [0, 0] width 0 height 0
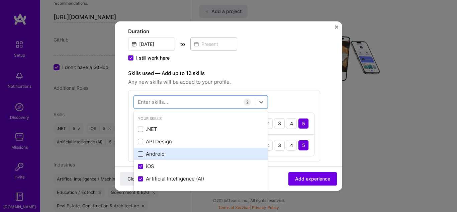
click at [140, 152] on span at bounding box center [140, 153] width 5 height 5
click at [0, 0] on input "checkbox" at bounding box center [0, 0] width 0 height 0
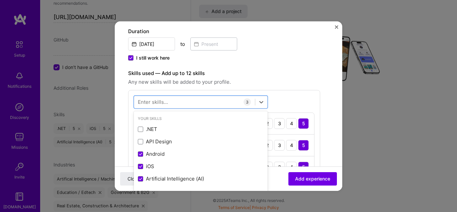
click at [298, 88] on div "Skills used — Add up to 12 skills Any new skills will be added to your profile.…" at bounding box center [224, 126] width 192 height 114
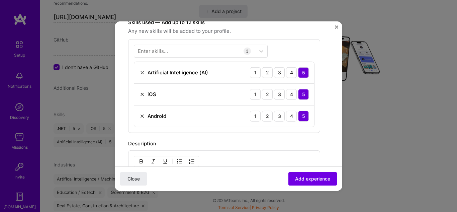
scroll to position [205, 0]
click at [288, 138] on div "Create a job experience Jobs help companies understand your past experience. Co…" at bounding box center [224, 65] width 192 height 473
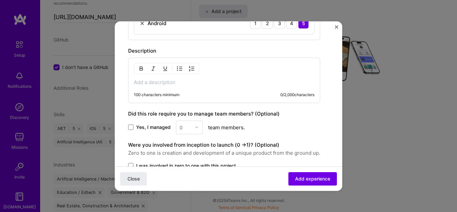
scroll to position [299, 0]
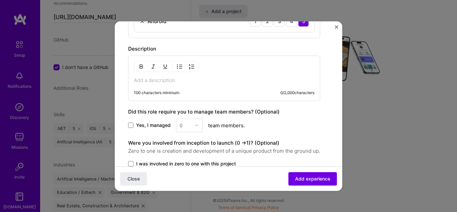
click at [199, 82] on p at bounding box center [224, 80] width 181 height 7
click at [129, 127] on span at bounding box center [130, 124] width 5 height 5
click at [0, 0] on input "Yes, I managed" at bounding box center [0, 0] width 0 height 0
click at [187, 129] on div "0" at bounding box center [185, 124] width 18 height 13
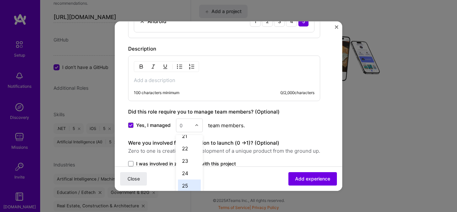
click at [184, 186] on div "25" at bounding box center [189, 185] width 23 height 12
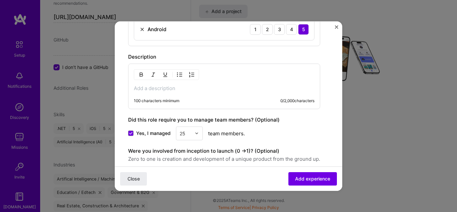
scroll to position [289, 0]
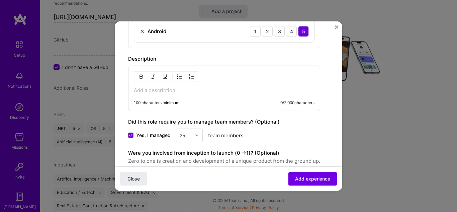
click at [170, 103] on div "100 characters minimum" at bounding box center [156, 102] width 45 height 5
copy div "100 characters minimum"
click at [238, 79] on div "100 characters minimum 0 / 2,000 characters" at bounding box center [224, 87] width 192 height 45
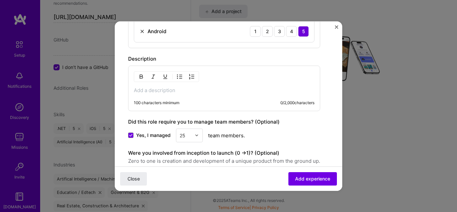
click at [205, 88] on p at bounding box center [224, 90] width 181 height 7
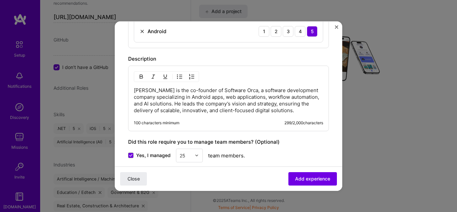
click at [328, 147] on form "Create a job experience Jobs help companies understand your past experience. Co…" at bounding box center [228, 10] width 227 height 531
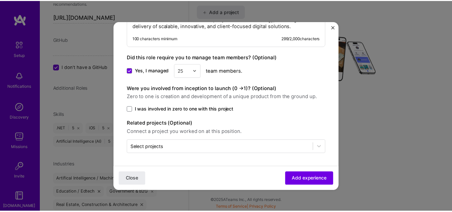
scroll to position [381, 0]
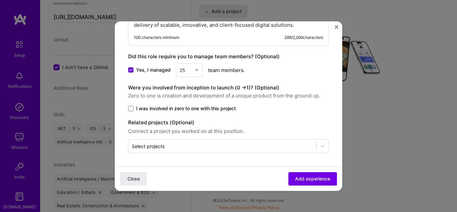
click at [305, 182] on button "Add experience" at bounding box center [312, 178] width 49 height 13
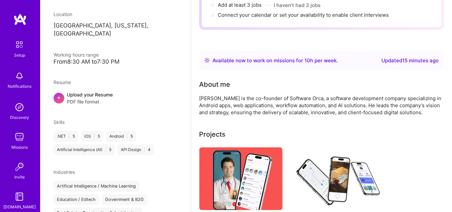
scroll to position [0, 0]
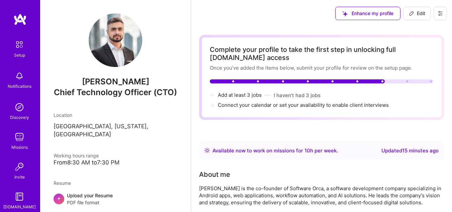
click at [254, 95] on span "Add at least 3 jobs →" at bounding box center [243, 95] width 50 height 6
select select "US"
select select "Right Now"
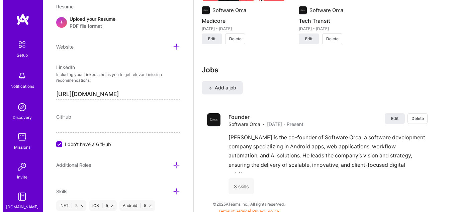
scroll to position [604, 0]
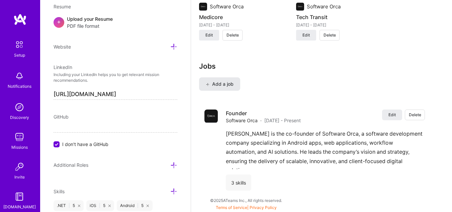
click at [219, 83] on span "Add a job" at bounding box center [220, 84] width 28 height 7
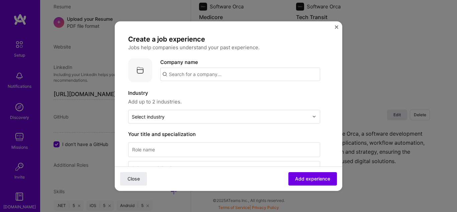
click at [205, 76] on input "text" at bounding box center [240, 73] width 160 height 13
type input "technbrains"
click at [216, 93] on div "technbrains" at bounding box center [215, 93] width 34 height 12
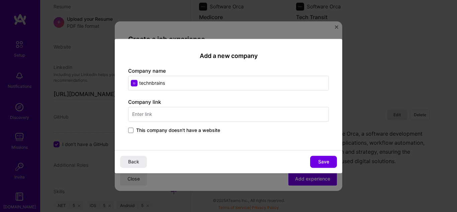
click at [170, 114] on input "text" at bounding box center [228, 114] width 201 height 15
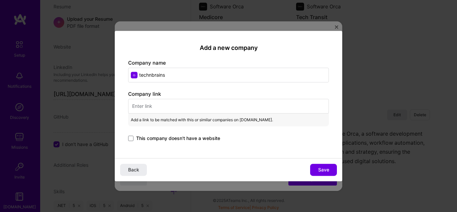
paste input "[URL][DOMAIN_NAME]"
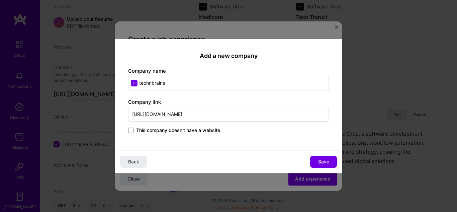
type input "[URL][DOMAIN_NAME]"
click at [150, 83] on input "technbrains" at bounding box center [228, 83] width 201 height 15
type input "t"
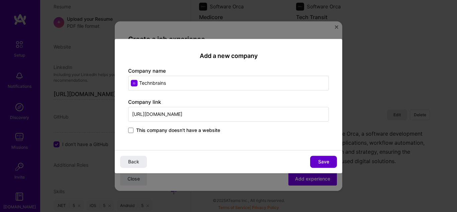
type input "Technbrains"
click at [326, 164] on span "Save" at bounding box center [323, 161] width 11 height 7
type input "Technbrains"
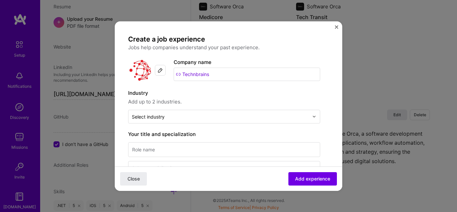
click at [221, 96] on label "Industry" at bounding box center [224, 93] width 192 height 8
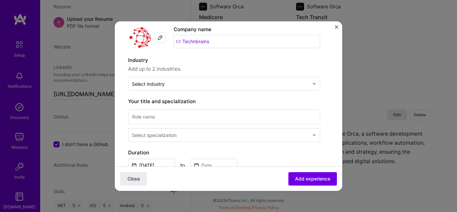
scroll to position [36, 0]
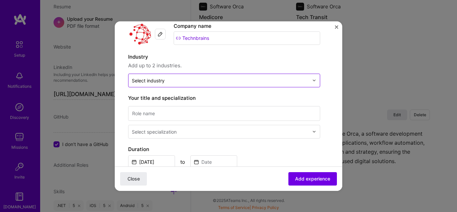
click at [192, 78] on input "text" at bounding box center [220, 80] width 177 height 7
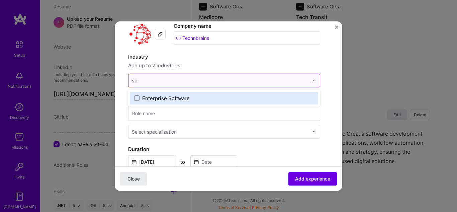
type input "s"
type input "a"
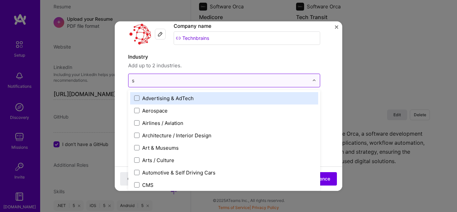
type input "so"
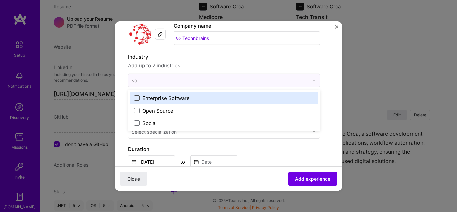
click at [136, 100] on span at bounding box center [136, 97] width 5 height 5
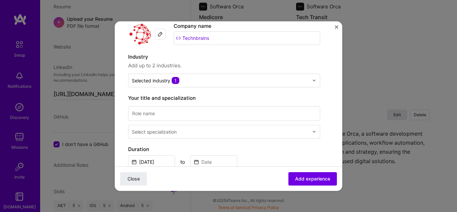
click at [221, 67] on span "Add up to 2 industries." at bounding box center [224, 65] width 192 height 8
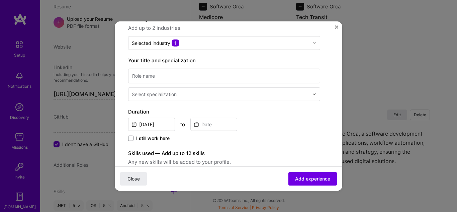
scroll to position [74, 0]
click at [190, 76] on input at bounding box center [224, 75] width 192 height 15
type input "Co-founder"
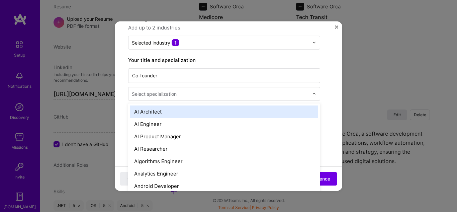
click at [179, 96] on div at bounding box center [221, 93] width 178 height 8
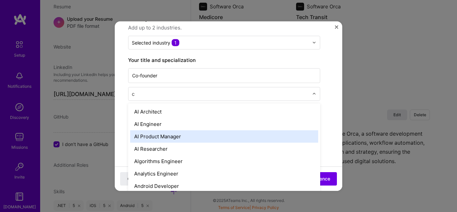
type input "ct"
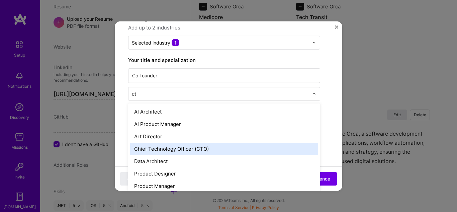
click at [194, 147] on div "Chief Technology Officer (CTO)" at bounding box center [224, 148] width 188 height 12
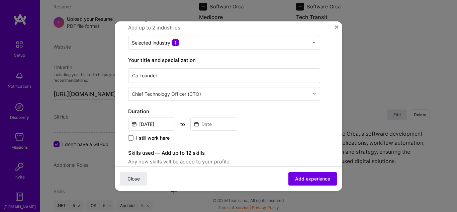
click at [283, 116] on div "[DATE] to" at bounding box center [224, 123] width 192 height 14
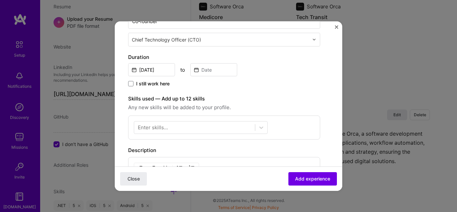
scroll to position [129, 0]
click at [152, 70] on input "[DATE]" at bounding box center [151, 68] width 47 height 13
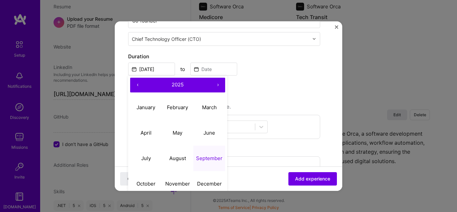
click at [138, 86] on button "‹" at bounding box center [137, 84] width 15 height 15
drag, startPoint x: 138, startPoint y: 86, endPoint x: 179, endPoint y: 86, distance: 40.8
click at [139, 86] on button "‹" at bounding box center [137, 84] width 15 height 15
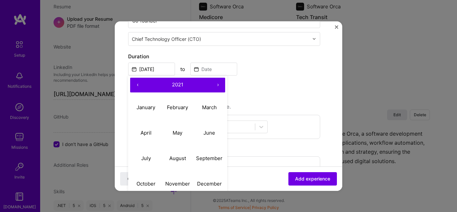
click at [177, 83] on span "2021" at bounding box center [177, 84] width 11 height 6
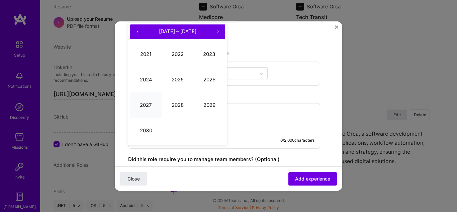
scroll to position [170, 0]
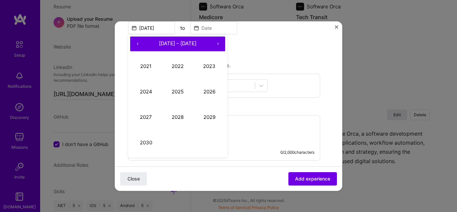
click at [139, 46] on button "‹" at bounding box center [137, 43] width 15 height 15
click at [146, 141] on button "2010" at bounding box center [146, 142] width 32 height 25
click at [151, 63] on abbr "January" at bounding box center [145, 66] width 19 height 6
type input "[DATE]"
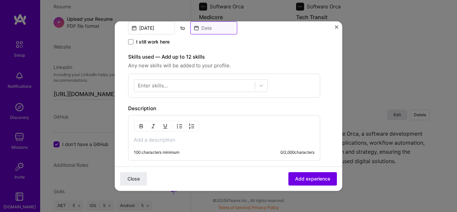
click at [204, 28] on input at bounding box center [213, 27] width 47 height 13
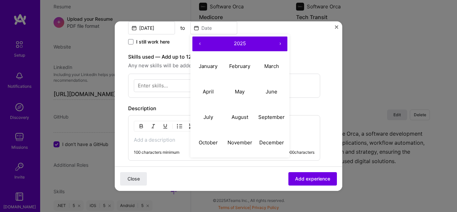
click at [198, 40] on button "‹" at bounding box center [199, 43] width 15 height 15
click at [213, 70] on button "January" at bounding box center [208, 66] width 32 height 25
type input "[DATE]"
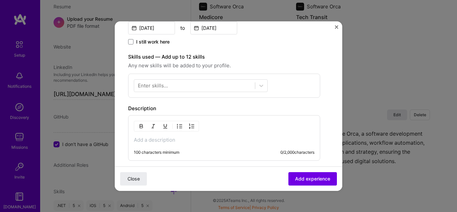
click at [272, 61] on span "Any new skills will be added to your profile." at bounding box center [224, 65] width 192 height 8
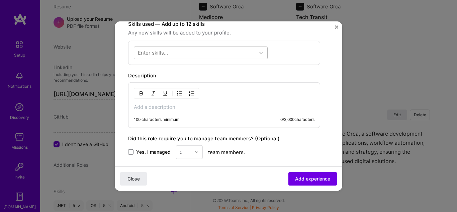
scroll to position [204, 0]
click at [201, 110] on div "100 characters minimum 0 / 2,000 characters" at bounding box center [224, 103] width 192 height 45
click at [165, 102] on div "100 characters minimum 0 / 2,000 characters" at bounding box center [224, 103] width 192 height 45
click at [165, 109] on div "100 characters minimum 0 / 2,000 characters" at bounding box center [224, 103] width 192 height 45
click at [159, 107] on p at bounding box center [224, 105] width 181 height 7
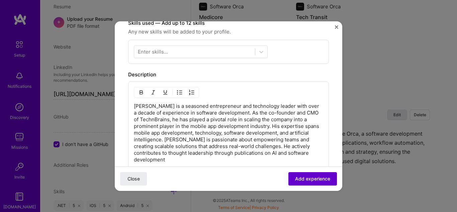
click at [319, 180] on span "Add experience" at bounding box center [312, 178] width 35 height 7
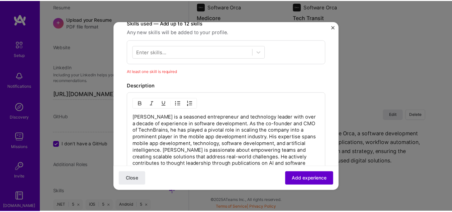
scroll to position [201, 0]
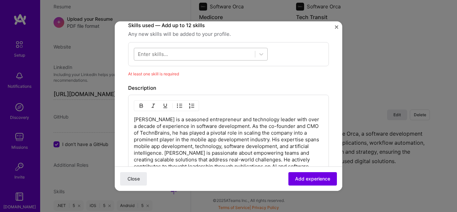
click at [190, 50] on div at bounding box center [194, 54] width 121 height 11
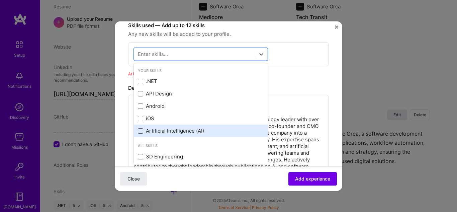
click at [139, 132] on span at bounding box center [140, 130] width 5 height 5
click at [0, 0] on input "checkbox" at bounding box center [0, 0] width 0 height 0
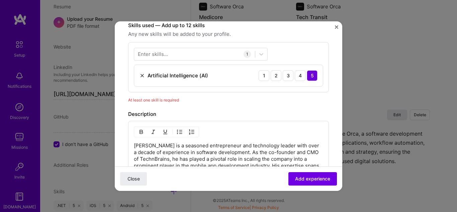
click at [318, 99] on div "At least one skill is required" at bounding box center [228, 99] width 201 height 7
click at [307, 182] on span "Add experience" at bounding box center [312, 178] width 35 height 7
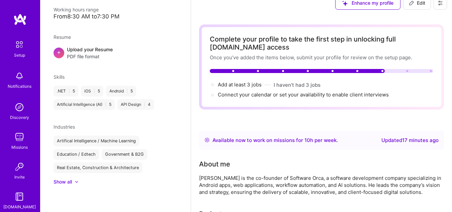
scroll to position [10, 0]
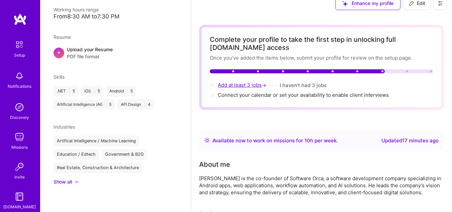
click at [247, 86] on span "Add at least 3 jobs →" at bounding box center [243, 85] width 50 height 6
select select "US"
select select "Right Now"
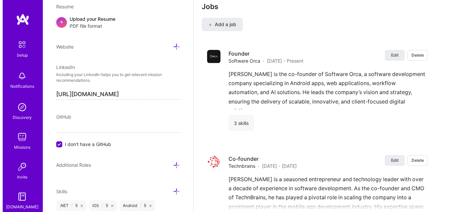
scroll to position [666, 0]
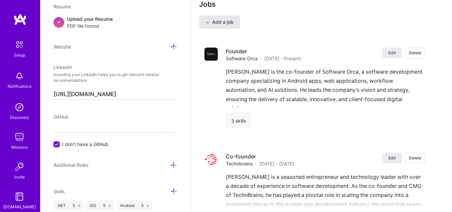
click at [224, 23] on span "Add a job" at bounding box center [220, 22] width 28 height 7
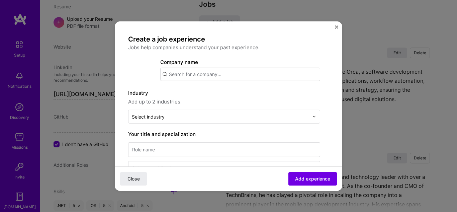
click at [202, 76] on input "text" at bounding box center [240, 73] width 160 height 13
type input "koderlabs"
click at [213, 93] on div "koderlabs" at bounding box center [212, 93] width 29 height 12
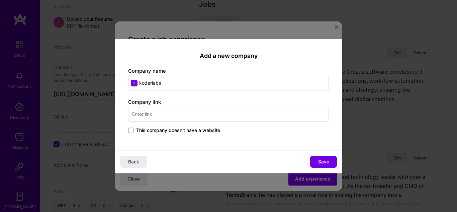
click at [192, 87] on input "koderlabs" at bounding box center [228, 83] width 201 height 15
type input "Koderlabs"
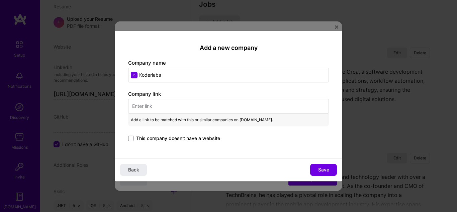
click at [165, 109] on input "text" at bounding box center [228, 106] width 201 height 15
paste input "[URL][DOMAIN_NAME]"
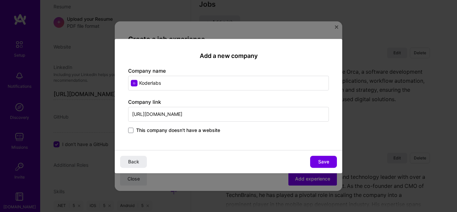
type input "[URL][DOMAIN_NAME]"
click at [289, 138] on div "Add a new company Company name Koderlabs Company link [URL][DOMAIN_NAME] This c…" at bounding box center [228, 94] width 227 height 111
click at [334, 162] on button "Save" at bounding box center [323, 162] width 27 height 12
type input "Koderlabs"
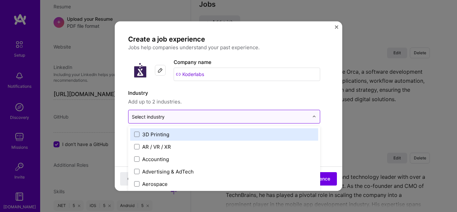
click at [173, 116] on input "text" at bounding box center [220, 116] width 177 height 7
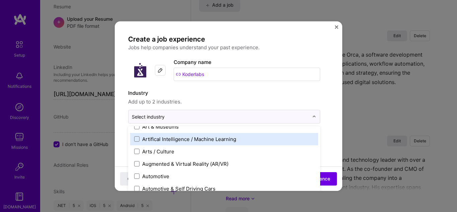
scroll to position [104, 0]
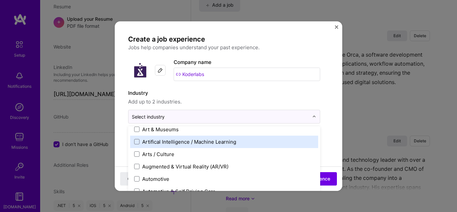
click at [197, 144] on div "Artifical Intelligence / Machine Learning" at bounding box center [189, 141] width 94 height 7
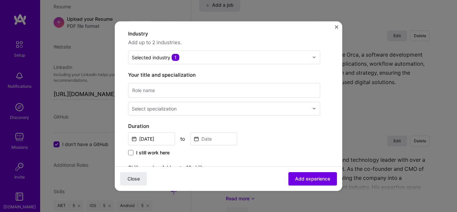
scroll to position [60, 0]
click at [174, 89] on input at bounding box center [224, 89] width 192 height 15
type input "Co-founder"
click at [158, 106] on div "Select specialization" at bounding box center [154, 107] width 45 height 7
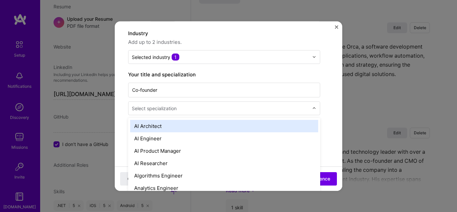
scroll to position [692, 0]
type input "cto"
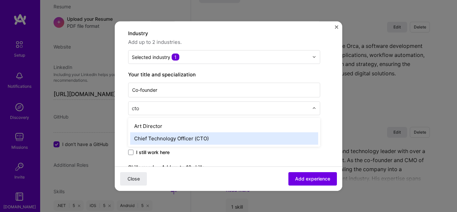
click at [182, 142] on div "Chief Technology Officer (CTO)" at bounding box center [224, 138] width 188 height 12
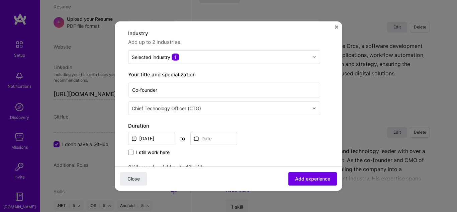
click at [325, 129] on form "Create a job experience Jobs help companies understand your past experience. Co…" at bounding box center [228, 195] width 227 height 441
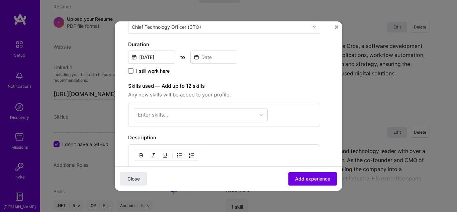
scroll to position [141, 0]
click at [152, 55] on input "[DATE]" at bounding box center [151, 56] width 47 height 13
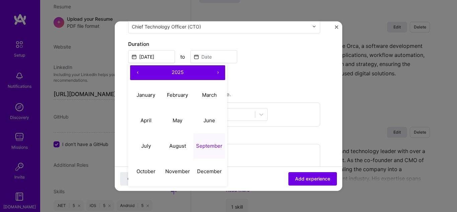
click at [179, 72] on span "2025" at bounding box center [178, 72] width 12 height 6
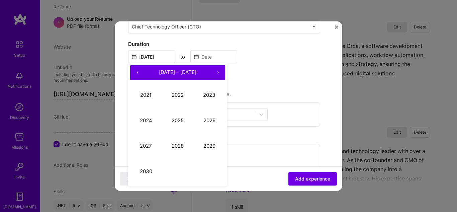
click at [138, 74] on button "‹" at bounding box center [137, 72] width 15 height 15
click at [138, 75] on button "‹" at bounding box center [137, 72] width 15 height 15
click at [147, 169] on button "2010" at bounding box center [146, 171] width 32 height 25
click at [147, 95] on abbr "January" at bounding box center [145, 95] width 19 height 6
type input "[DATE]"
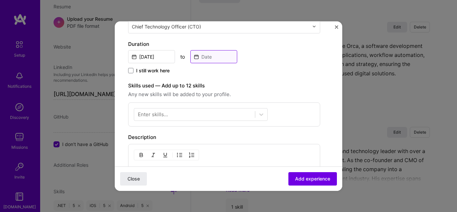
click at [203, 62] on input at bounding box center [213, 56] width 47 height 13
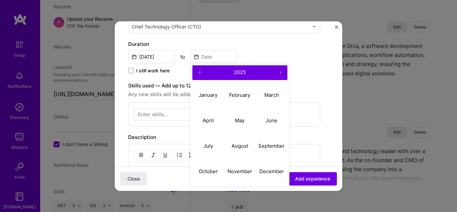
click at [242, 76] on button "2025" at bounding box center [240, 72] width 66 height 15
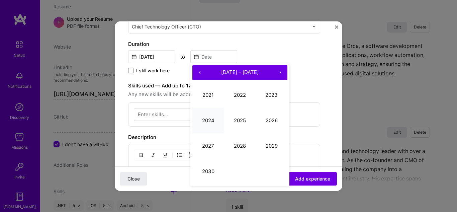
click at [214, 115] on button "2024" at bounding box center [208, 120] width 32 height 25
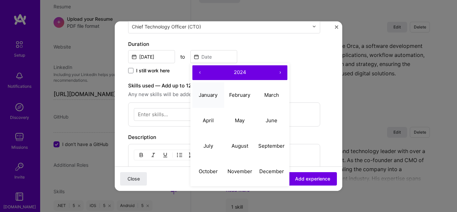
click at [208, 93] on abbr "January" at bounding box center [208, 95] width 19 height 6
type input "[DATE]"
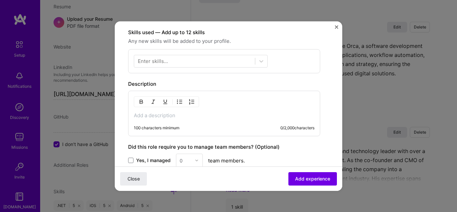
scroll to position [195, 0]
click at [187, 63] on div at bounding box center [194, 60] width 121 height 11
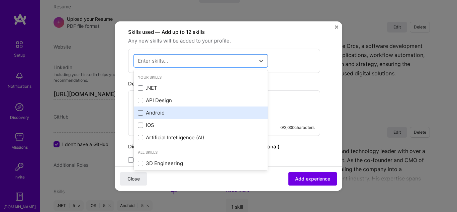
click at [140, 113] on span at bounding box center [140, 112] width 5 height 5
click at [0, 0] on input "checkbox" at bounding box center [0, 0] width 0 height 0
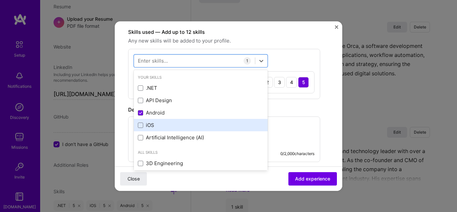
click at [139, 129] on div "iOS" at bounding box center [201, 125] width 134 height 12
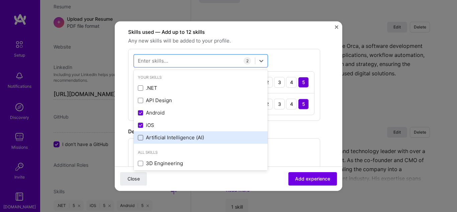
click at [140, 140] on span at bounding box center [140, 137] width 5 height 5
click at [0, 0] on input "checkbox" at bounding box center [0, 0] width 0 height 0
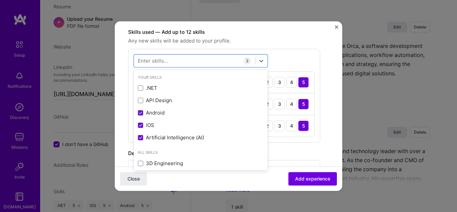
click at [327, 99] on form "Create a job experience Jobs help companies understand your past experience. Co…" at bounding box center [228, 95] width 227 height 510
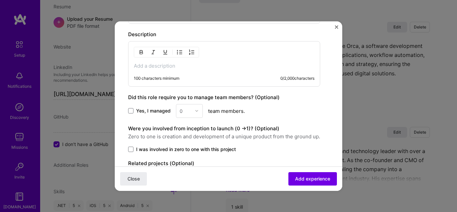
scroll to position [314, 0]
click at [195, 71] on div "100 characters minimum 0 / 2,000 characters" at bounding box center [224, 62] width 192 height 45
click at [167, 66] on p at bounding box center [224, 65] width 181 height 7
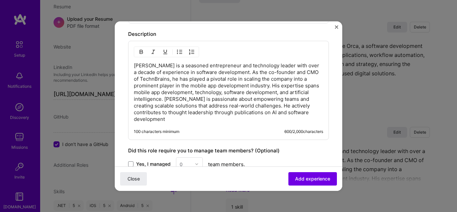
click at [177, 77] on p "[PERSON_NAME] is a seasoned entrepreneur and technology leader with over a deca…" at bounding box center [228, 92] width 189 height 60
click at [196, 107] on p "[PERSON_NAME] is a seasoned entrepreneur and technology leader with over a deca…" at bounding box center [228, 92] width 189 height 60
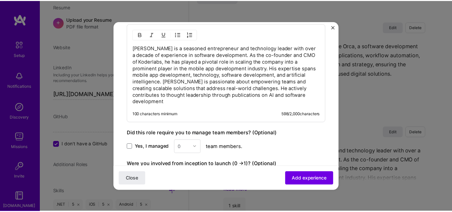
scroll to position [332, 0]
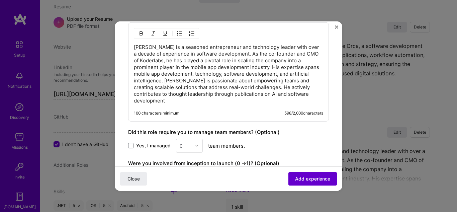
click at [303, 182] on span "Add experience" at bounding box center [312, 178] width 35 height 7
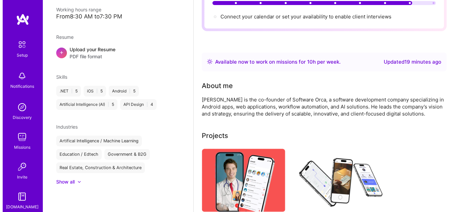
scroll to position [0, 0]
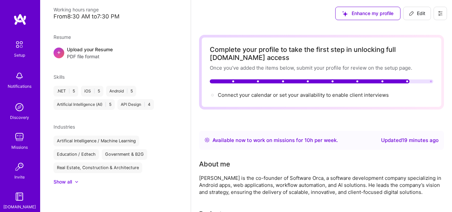
click at [310, 94] on span "Connect your calendar or set your availability to enable client interviews →" at bounding box center [306, 95] width 177 height 6
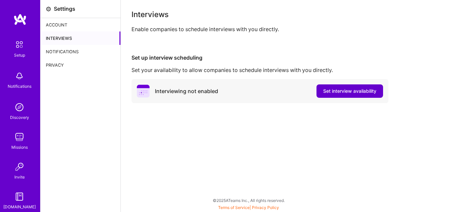
click at [333, 92] on span "Set interview availability" at bounding box center [349, 91] width 53 height 7
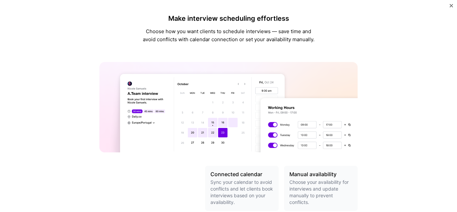
click at [450, 6] on img "Close" at bounding box center [451, 5] width 3 height 3
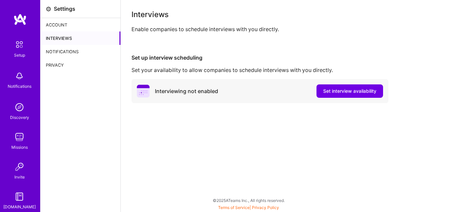
click at [247, 124] on div "Interviews Enable companies to schedule interviews with you directly. Set up in…" at bounding box center [289, 106] width 336 height 212
click at [16, 47] on img at bounding box center [19, 44] width 14 height 14
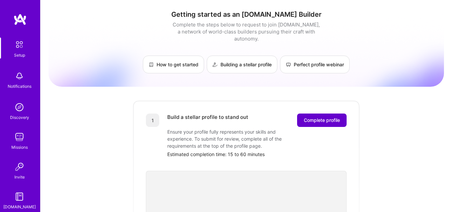
click at [314, 117] on span "Complete profile" at bounding box center [322, 120] width 36 height 7
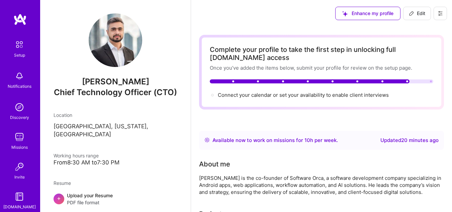
click at [413, 13] on icon at bounding box center [411, 13] width 5 height 5
select select "US"
select select "Right Now"
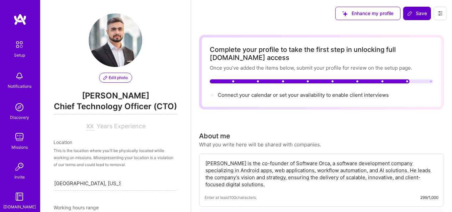
scroll to position [296, 0]
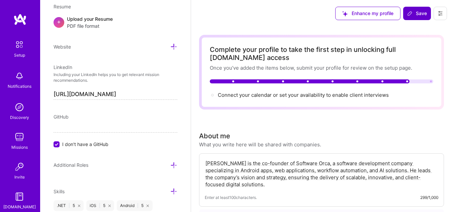
click at [413, 13] on span "Save" at bounding box center [417, 13] width 20 height 7
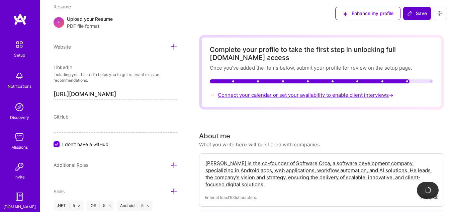
click at [334, 96] on span "Connect your calendar or set your availability to enable client interviews →" at bounding box center [306, 95] width 177 height 6
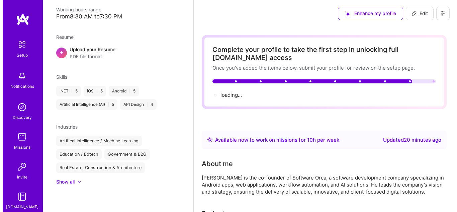
scroll to position [149, 0]
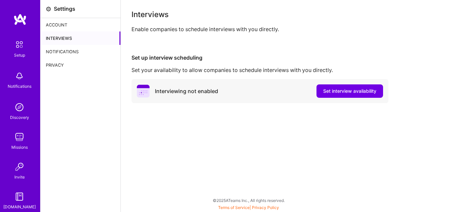
click at [312, 158] on div "Interviews Enable companies to schedule interviews with you directly. Set up in…" at bounding box center [289, 106] width 336 height 212
click at [343, 91] on span "Set interview availability" at bounding box center [349, 91] width 53 height 7
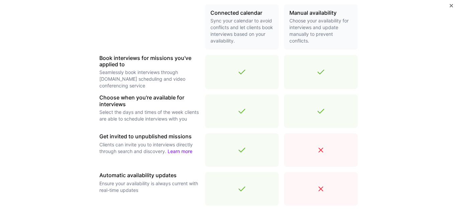
scroll to position [257, 0]
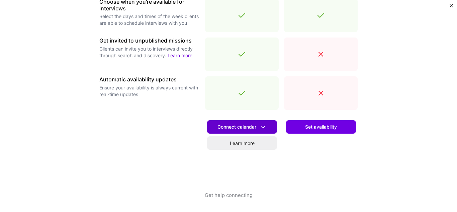
click at [238, 125] on span "Connect calendar" at bounding box center [241, 126] width 49 height 7
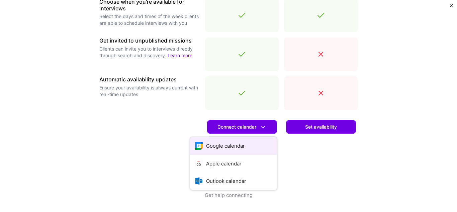
click at [227, 144] on button "Google calendar" at bounding box center [233, 146] width 87 height 18
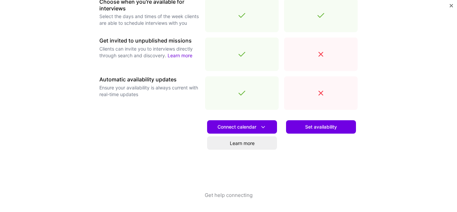
scroll to position [0, 0]
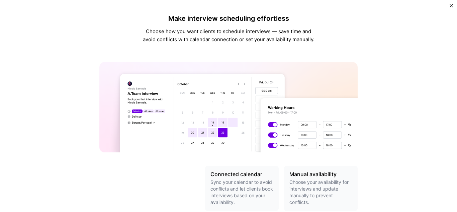
click at [450, 4] on img "Close" at bounding box center [451, 5] width 3 height 3
